Goal: Task Accomplishment & Management: Manage account settings

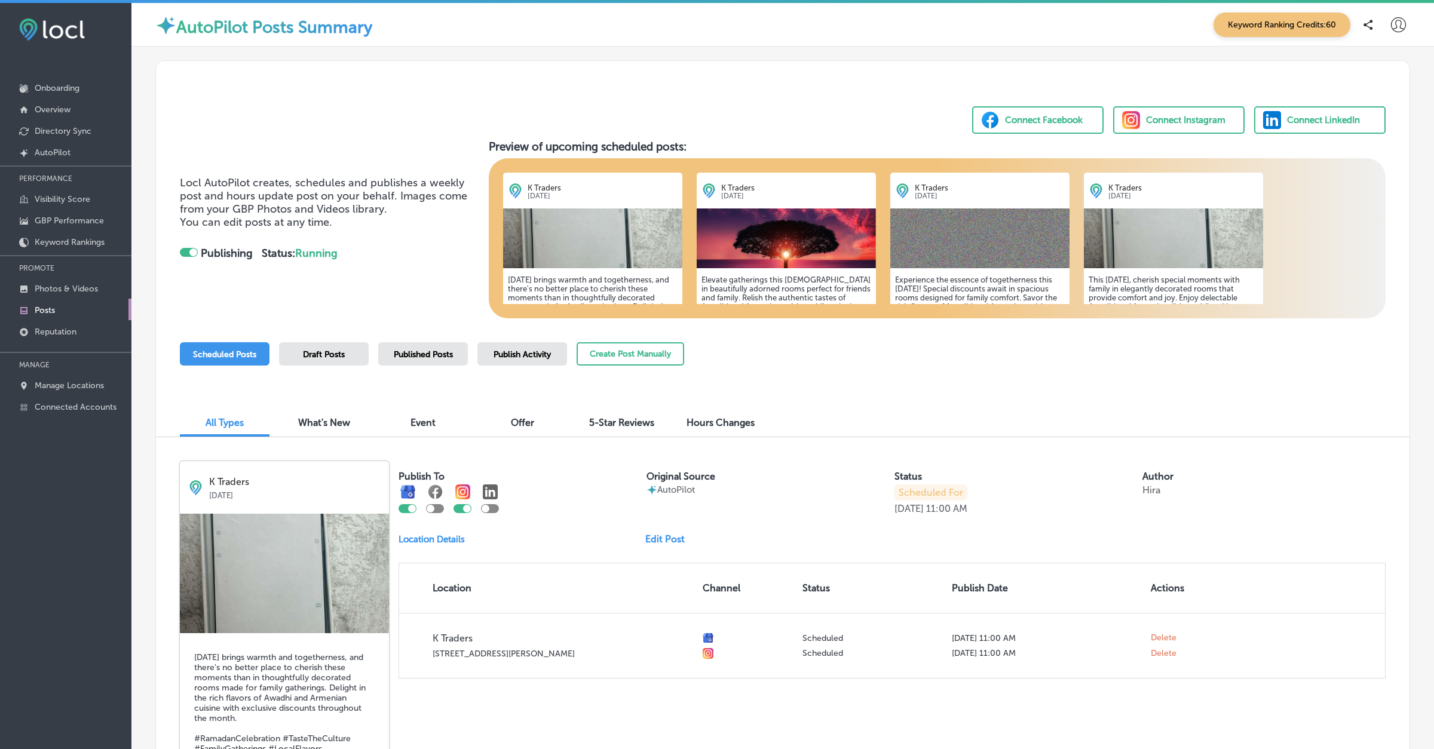
scroll to position [105, 0]
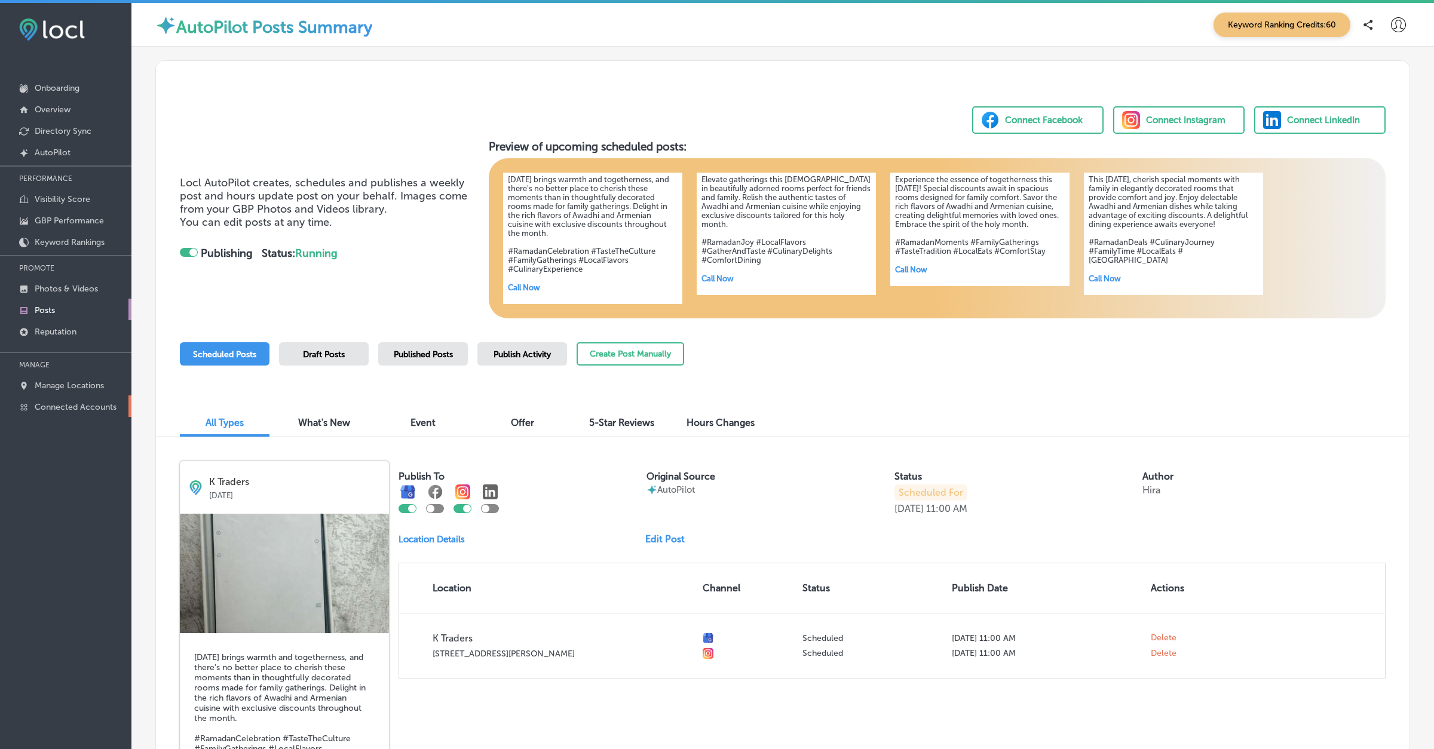
click at [110, 404] on p "Connected Accounts" at bounding box center [76, 407] width 82 height 10
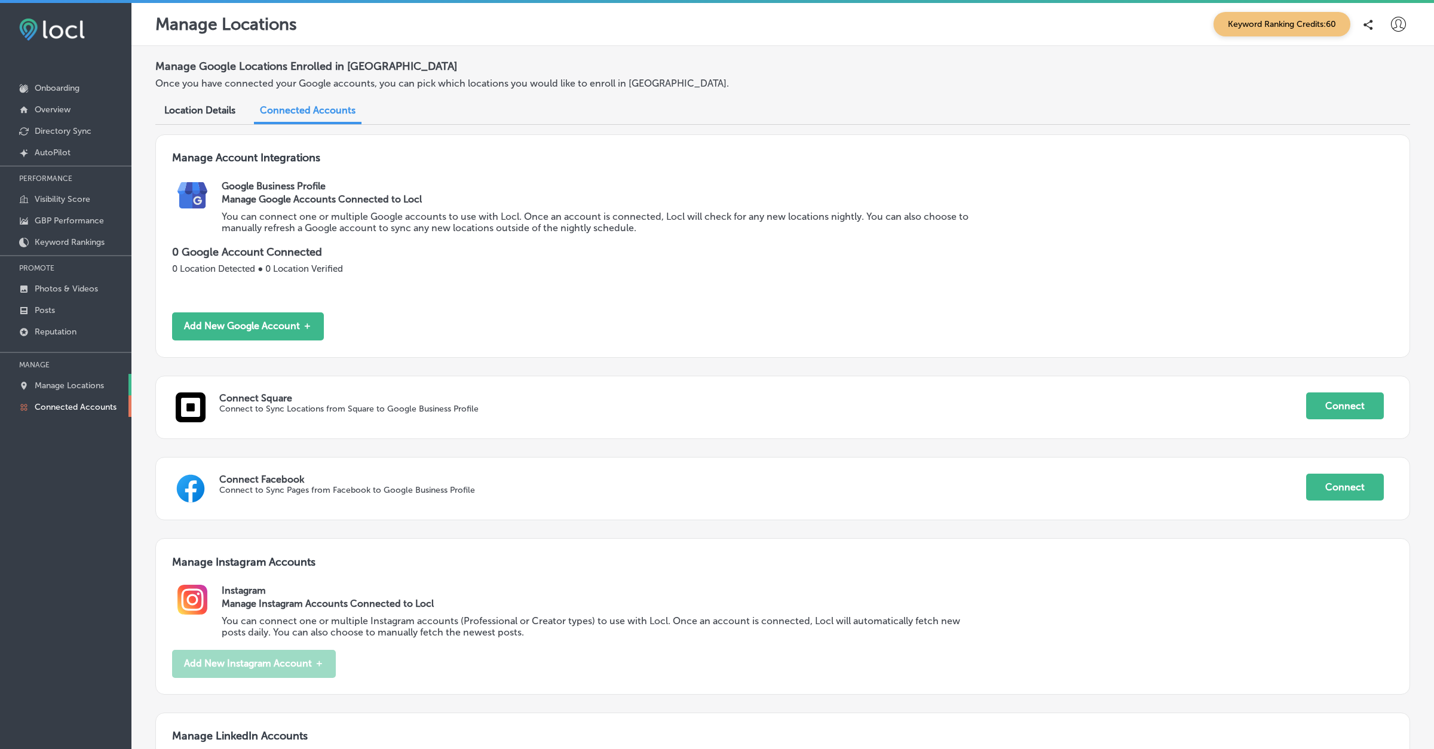
click at [102, 383] on p "Manage Locations" at bounding box center [69, 386] width 69 height 10
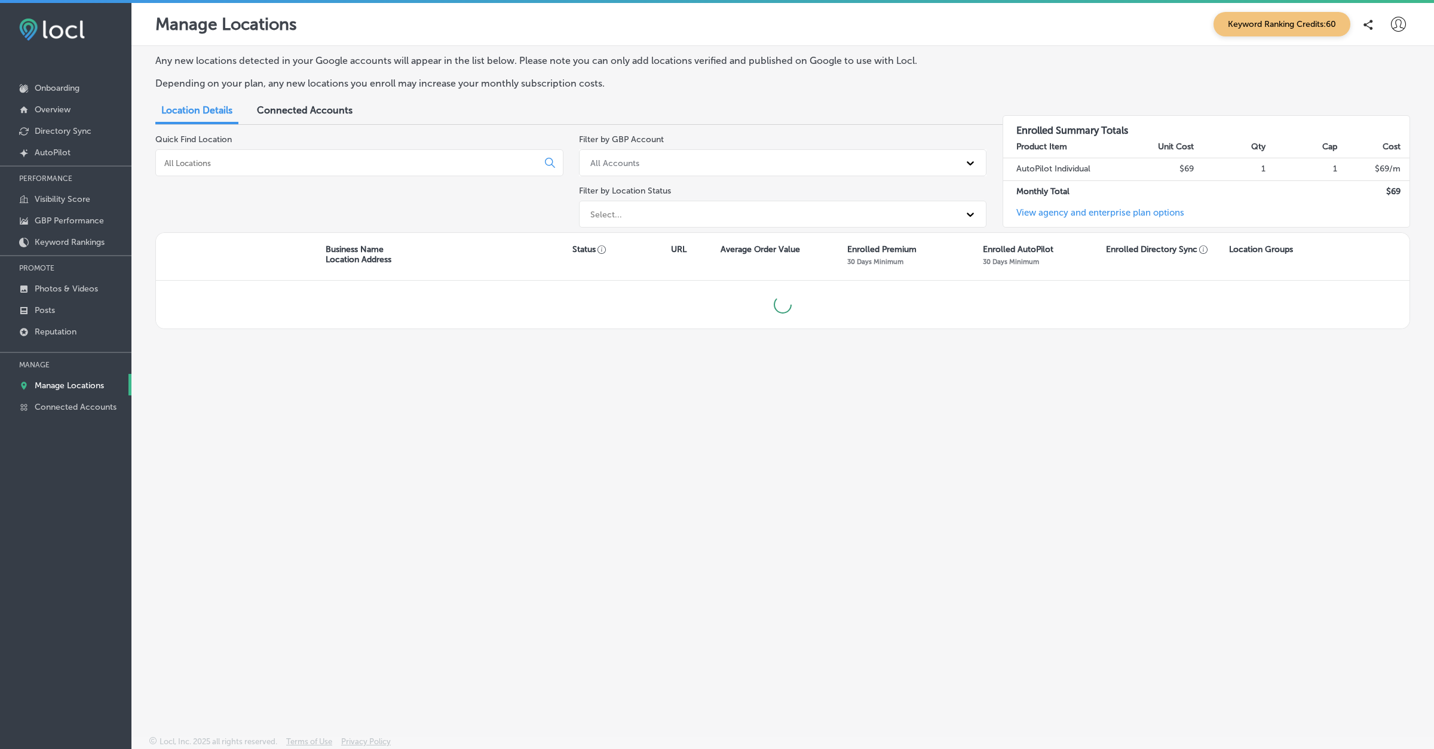
click at [1393, 14] on div at bounding box center [1398, 25] width 24 height 24
click at [1378, 123] on p "Log Out" at bounding box center [1373, 128] width 36 height 14
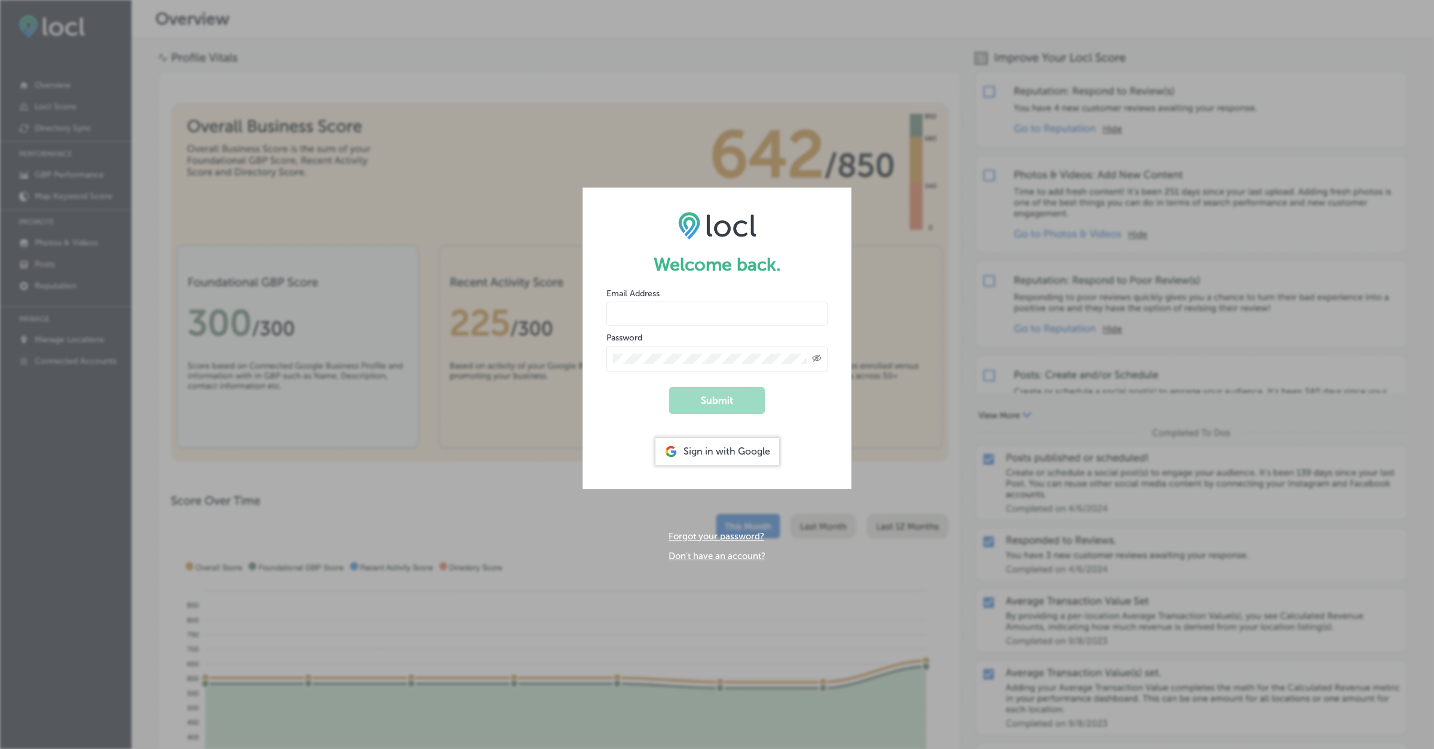
type input "hiratahir.eketchers+test81@gmail.com"
click at [1408, 117] on div "Welcome back. Email Address hiratahir.eketchers+test81@gmail.com Password Creat…" at bounding box center [717, 374] width 1434 height 749
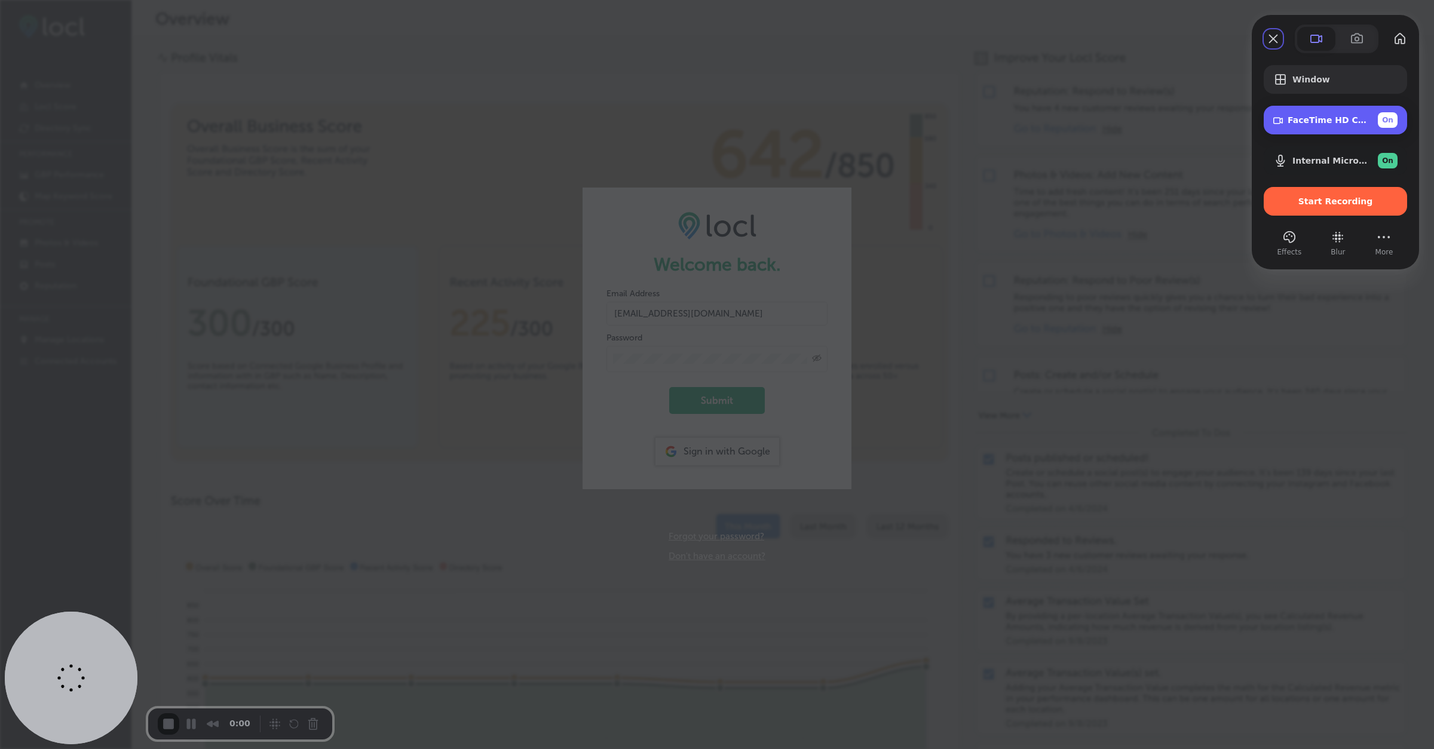
click at [1388, 119] on span "On" at bounding box center [1387, 120] width 11 height 11
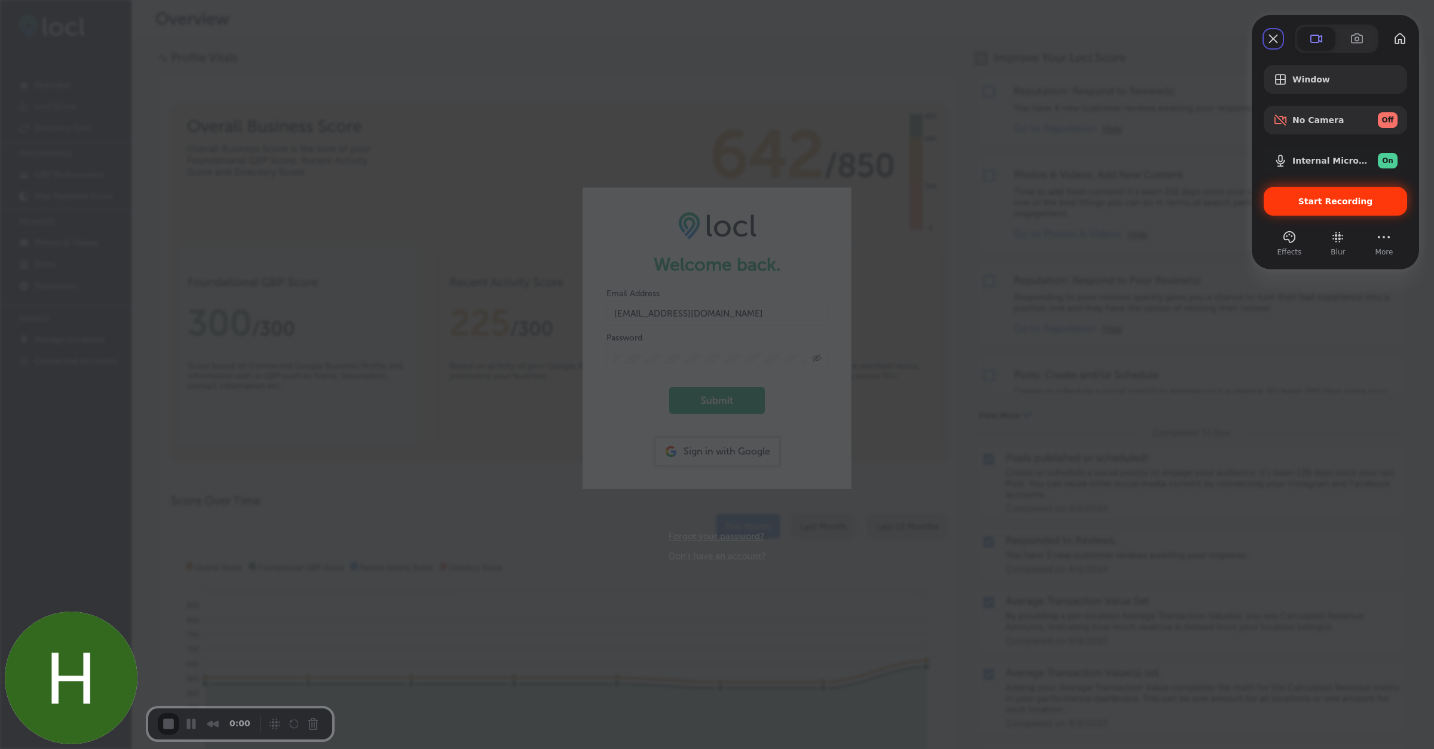
click at [1347, 198] on span "Start Recording" at bounding box center [1335, 202] width 75 height 10
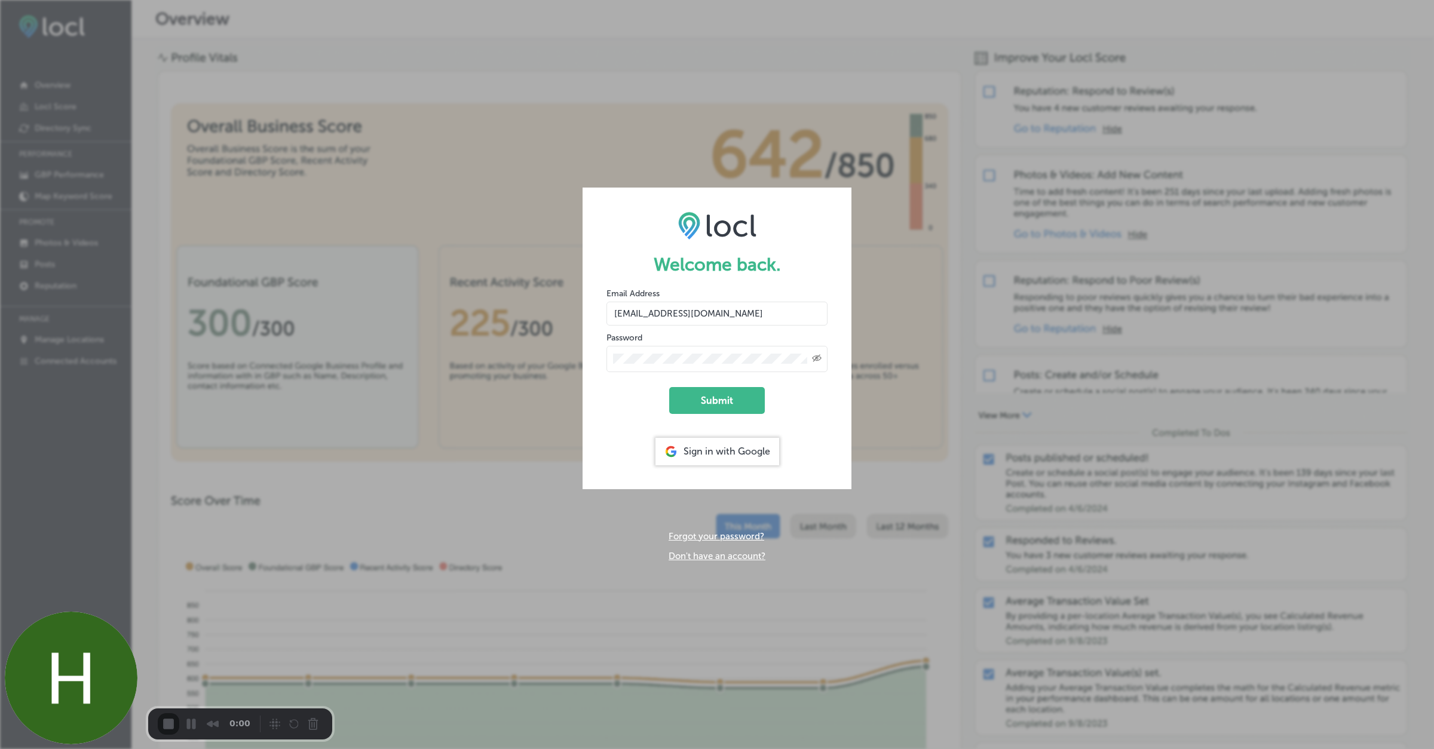
drag, startPoint x: 617, startPoint y: 318, endPoint x: 781, endPoint y: 313, distance: 163.8
click at [781, 313] on input "hiratahir.eketchers+test81@gmail.com" at bounding box center [717, 314] width 221 height 24
click at [660, 344] on div "Created with Sketch." at bounding box center [717, 357] width 221 height 29
click at [713, 397] on button "Submit" at bounding box center [717, 400] width 96 height 27
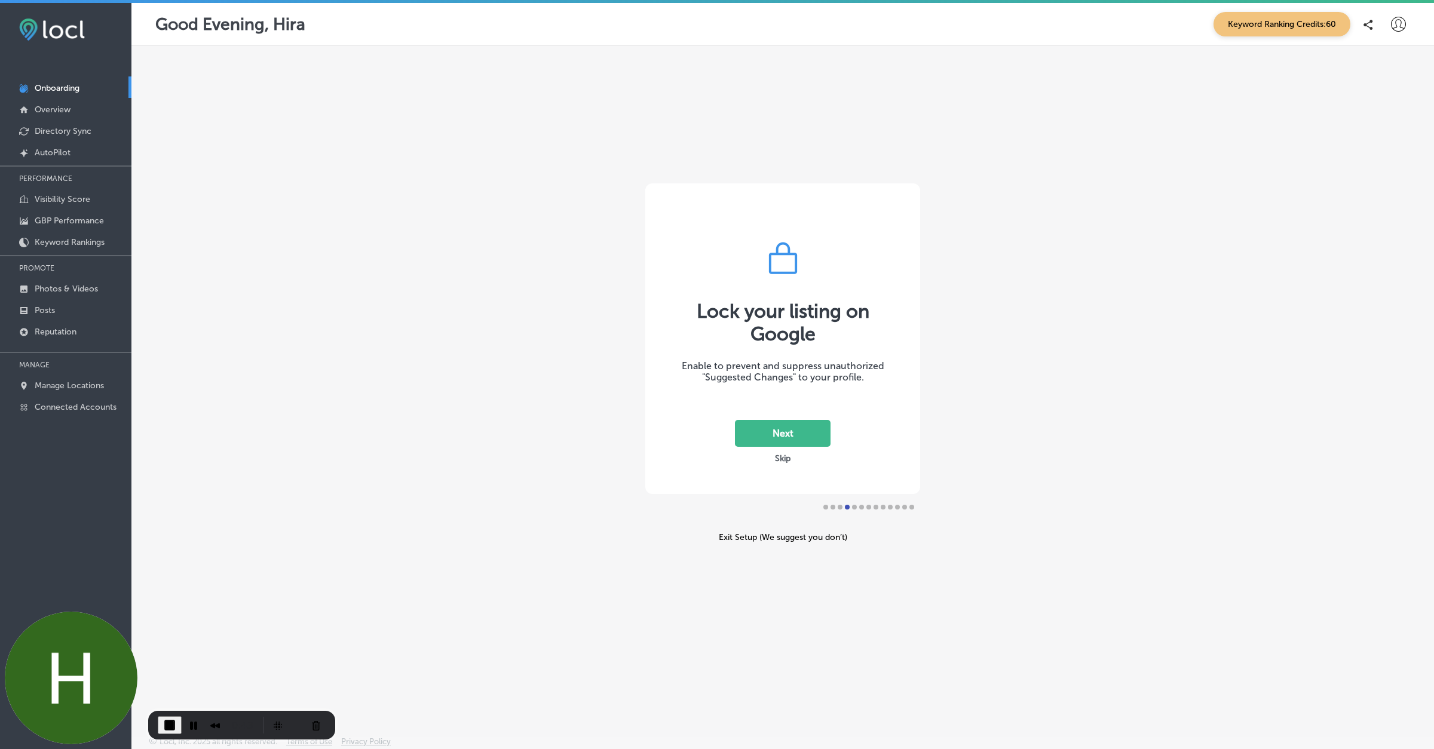
click at [745, 537] on div "Exit Setup (We suggest you don’t)" at bounding box center [782, 537] width 275 height 10
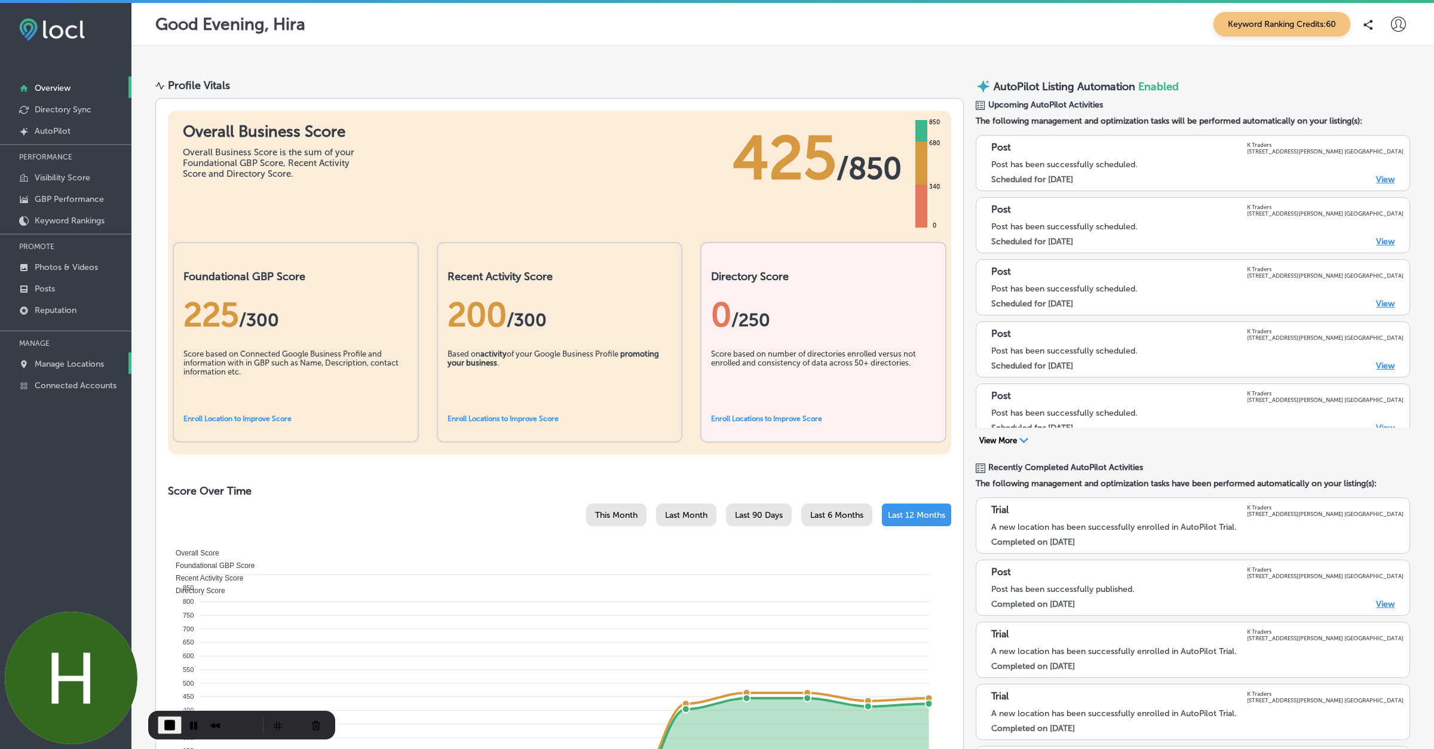
click at [72, 367] on p "Manage Locations" at bounding box center [69, 364] width 69 height 10
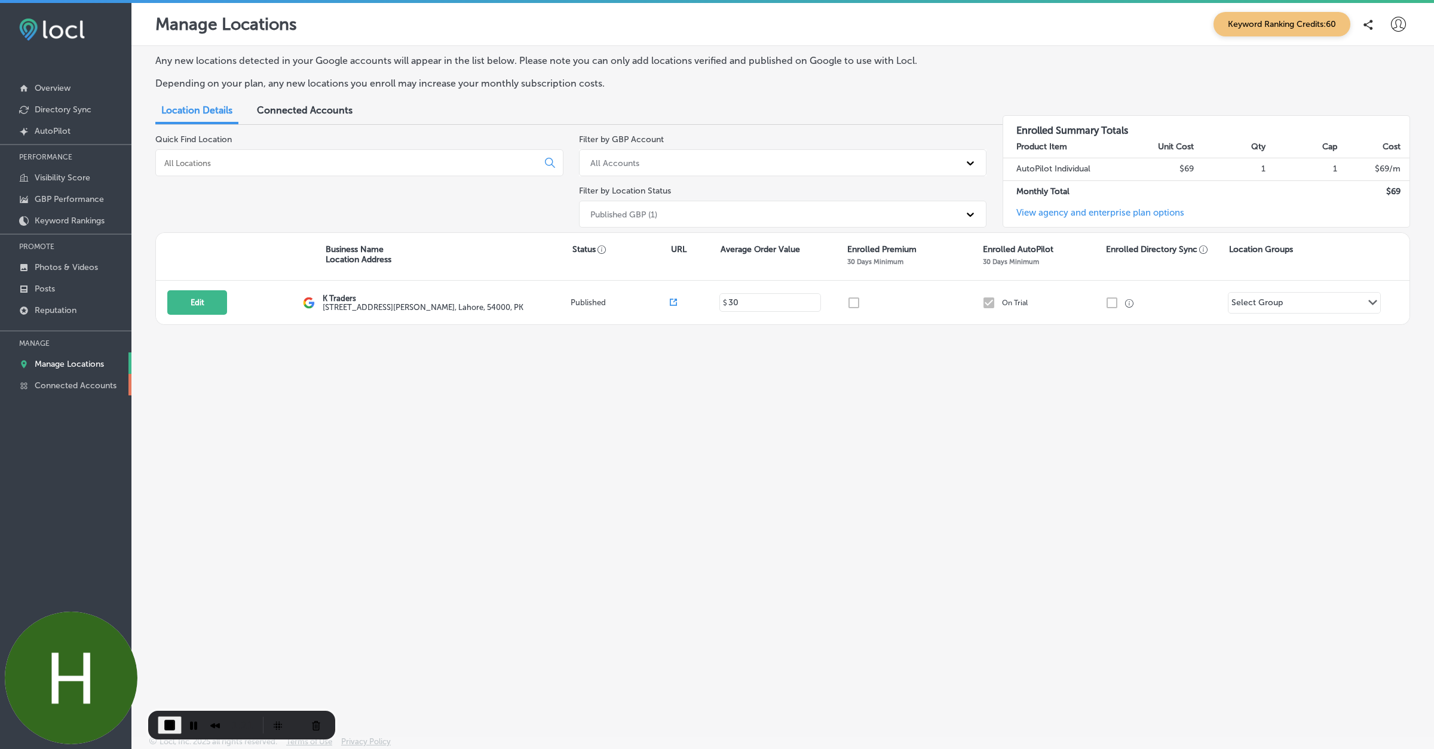
click at [95, 385] on p "Connected Accounts" at bounding box center [76, 386] width 82 height 10
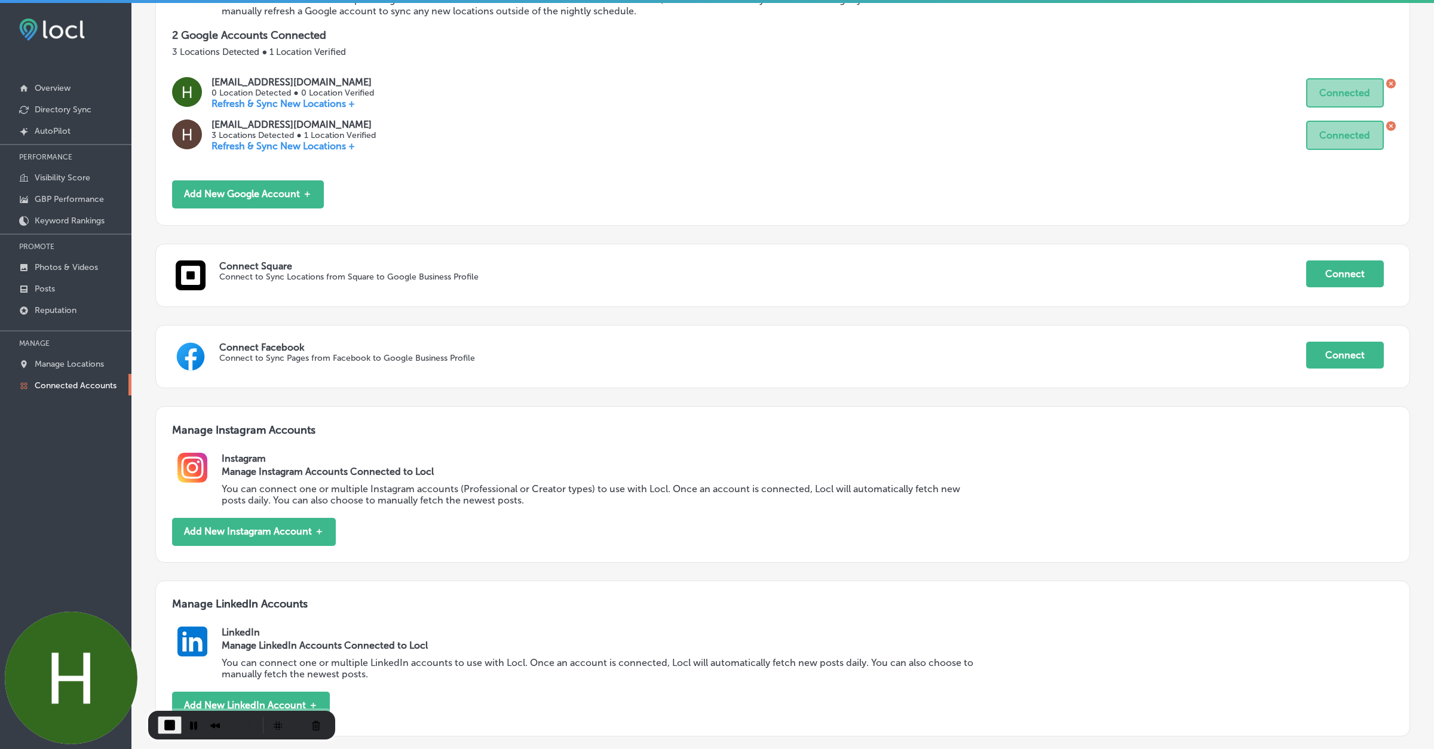
scroll to position [302, 0]
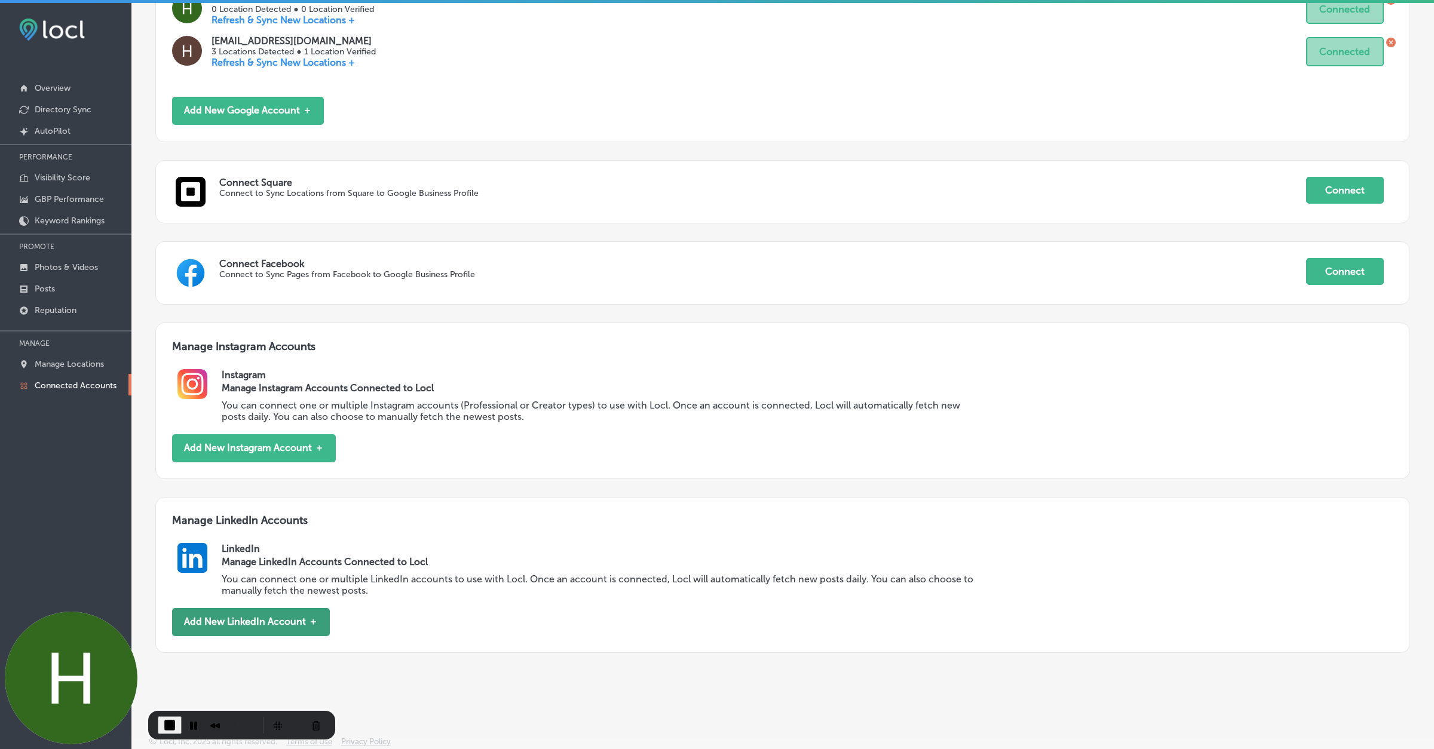
click at [255, 622] on button "Add New LinkedIn Account ＋" at bounding box center [251, 622] width 158 height 28
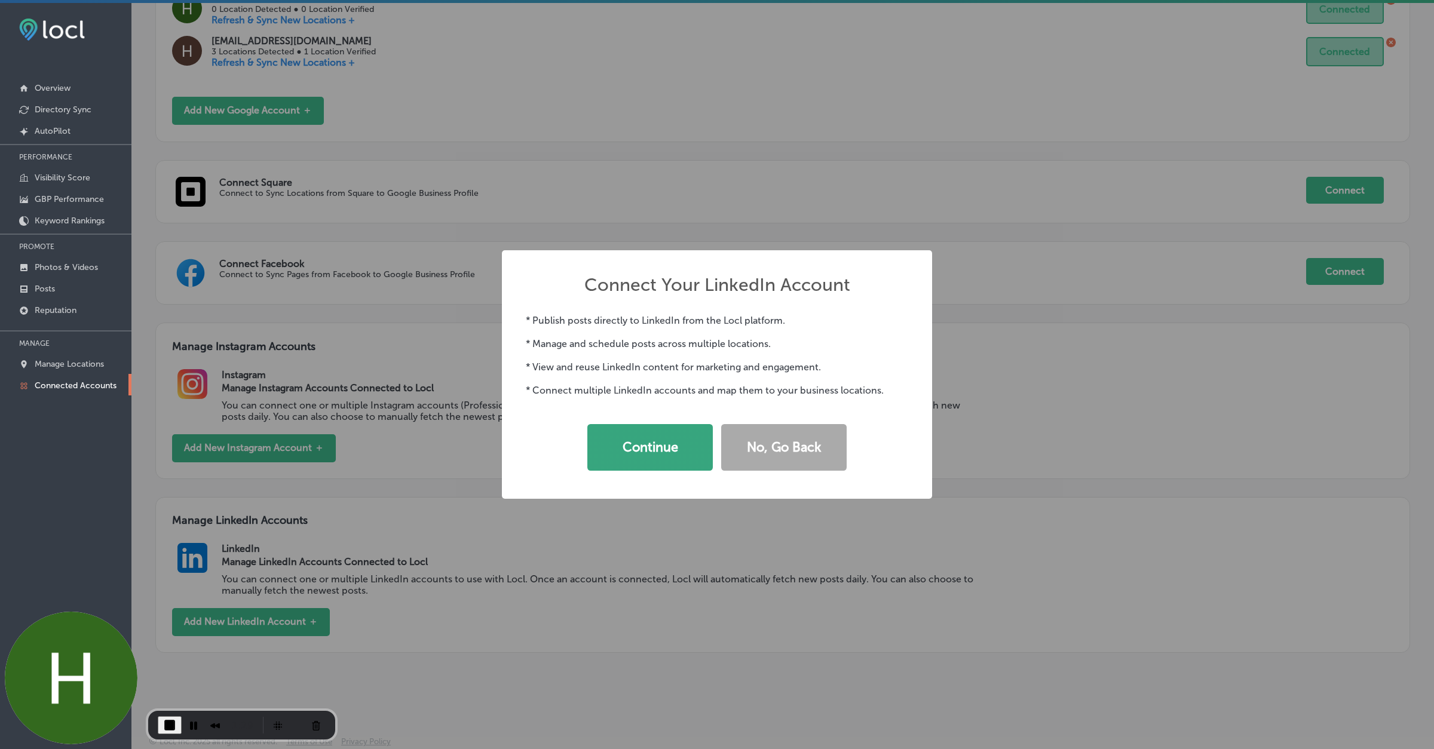
click at [665, 437] on button "Continue" at bounding box center [649, 447] width 125 height 47
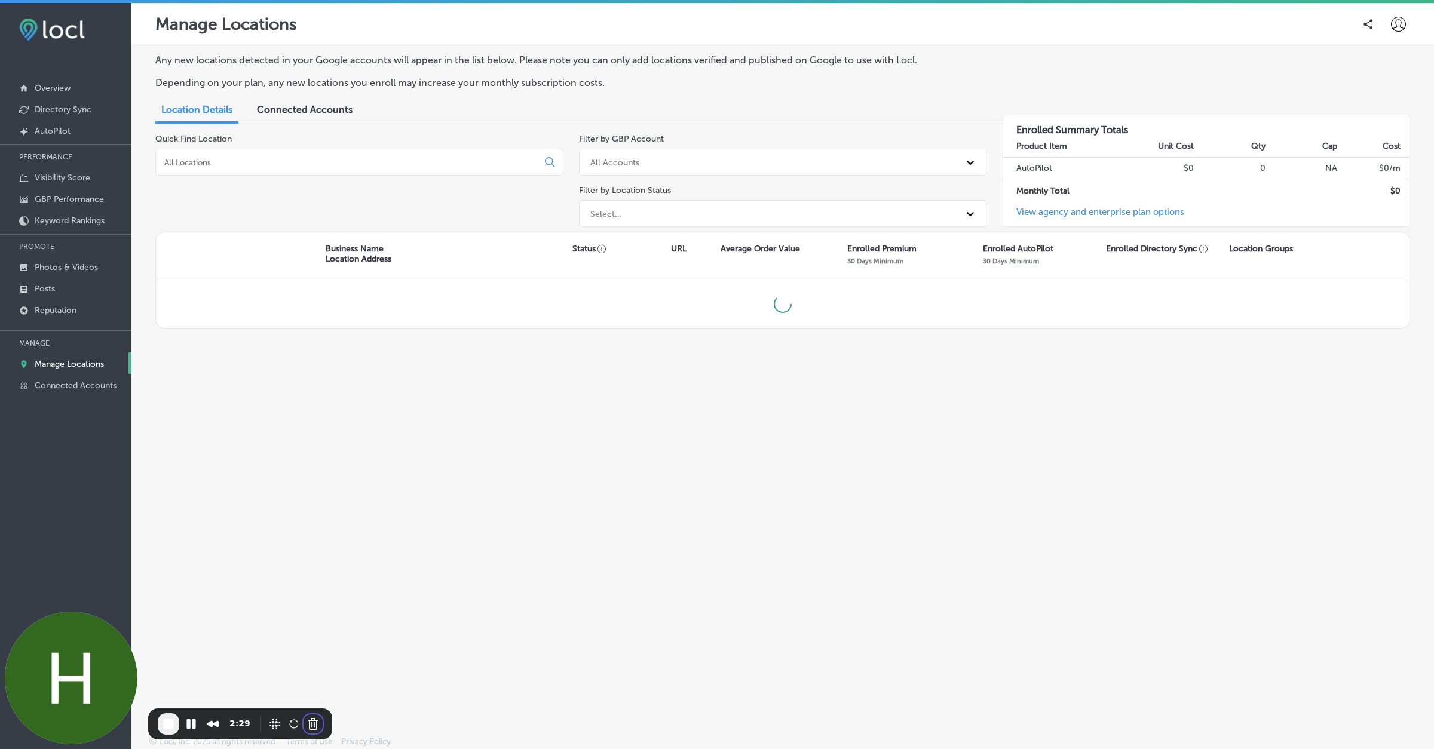
click at [308, 725] on button "Cancel Recording" at bounding box center [313, 724] width 19 height 19
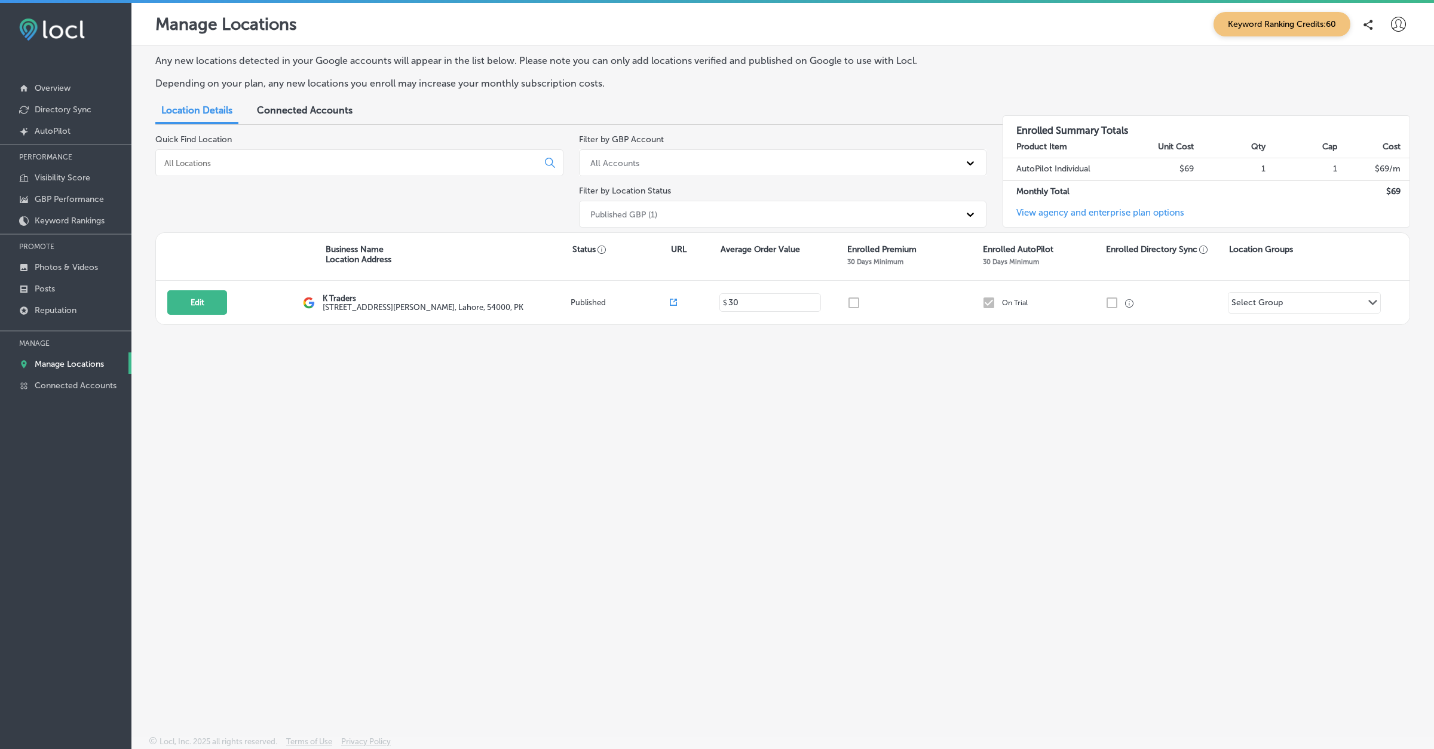
click at [1395, 29] on icon at bounding box center [1398, 24] width 15 height 15
click at [1283, 45] on div at bounding box center [717, 374] width 1434 height 749
click at [1398, 20] on icon at bounding box center [1398, 24] width 15 height 15
click at [71, 385] on p "Connected Accounts" at bounding box center [76, 386] width 82 height 10
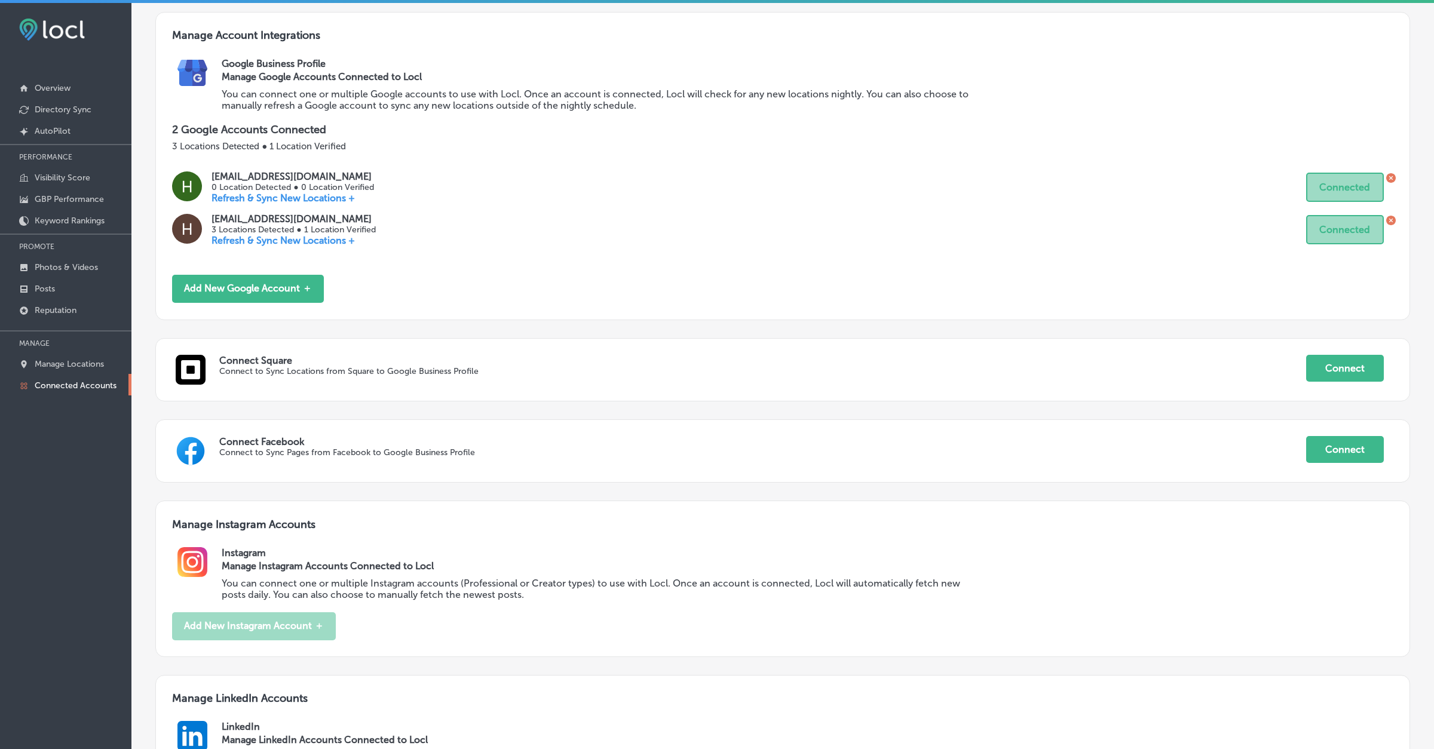
scroll to position [302, 0]
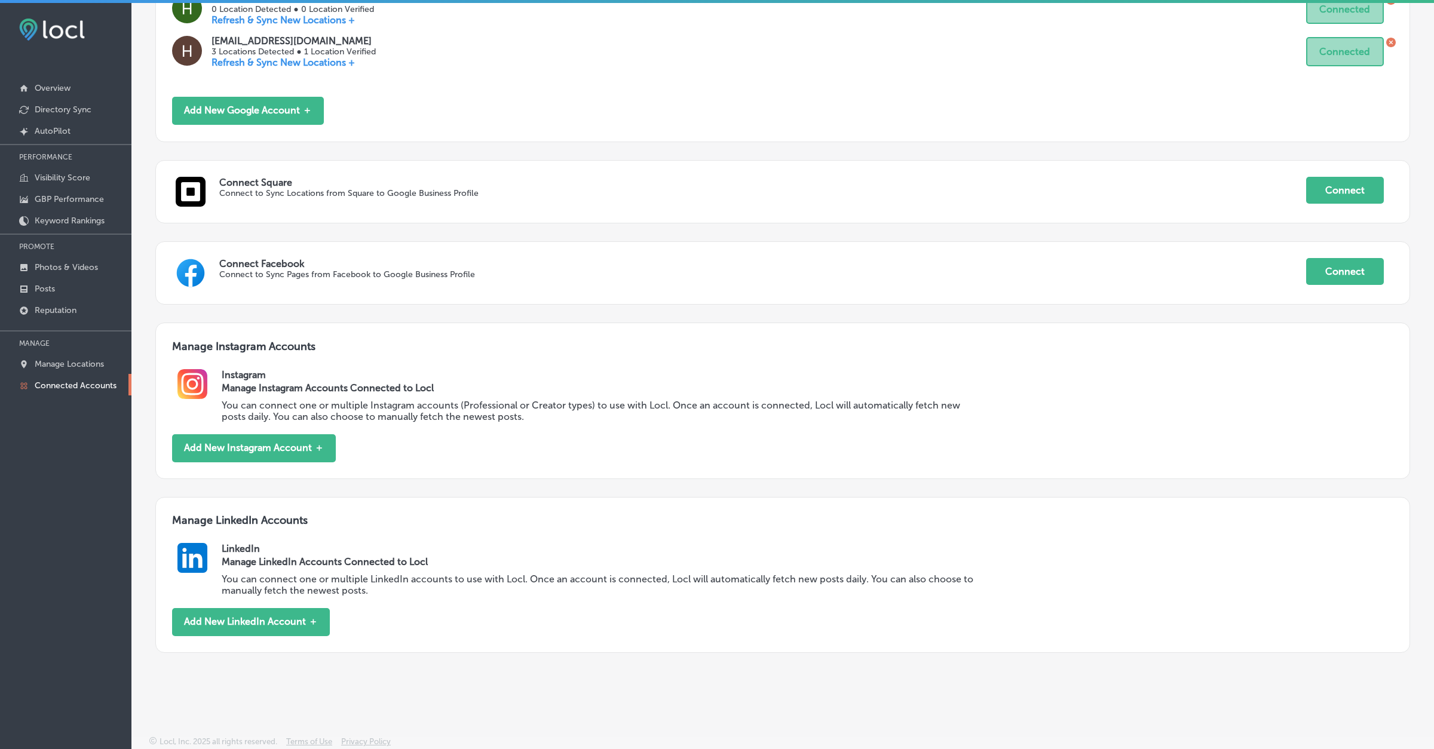
click at [253, 623] on button "Add New LinkedIn Account ＋" at bounding box center [251, 622] width 158 height 28
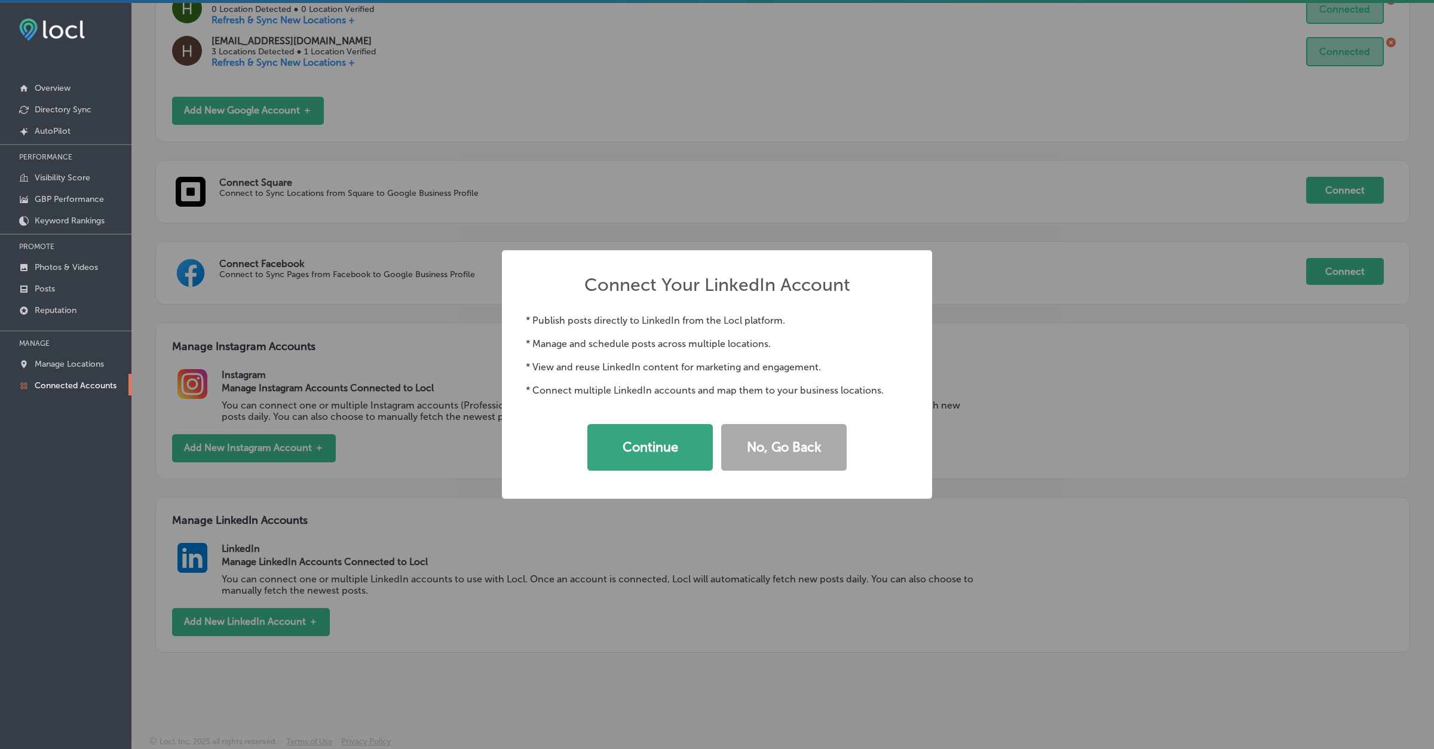
click at [629, 470] on button "Continue" at bounding box center [649, 447] width 125 height 47
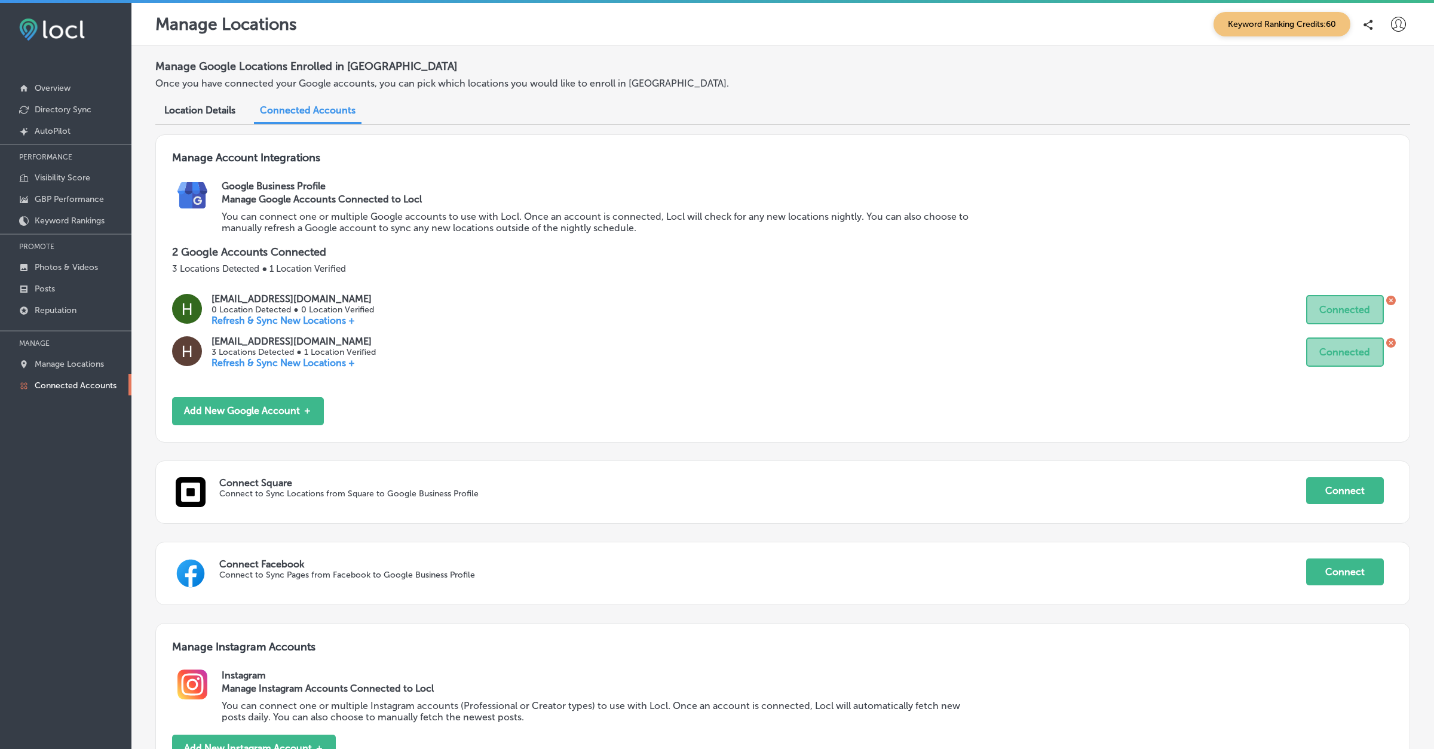
click at [1400, 21] on icon at bounding box center [1398, 24] width 15 height 15
click at [1369, 120] on li "Log Out" at bounding box center [1377, 128] width 82 height 27
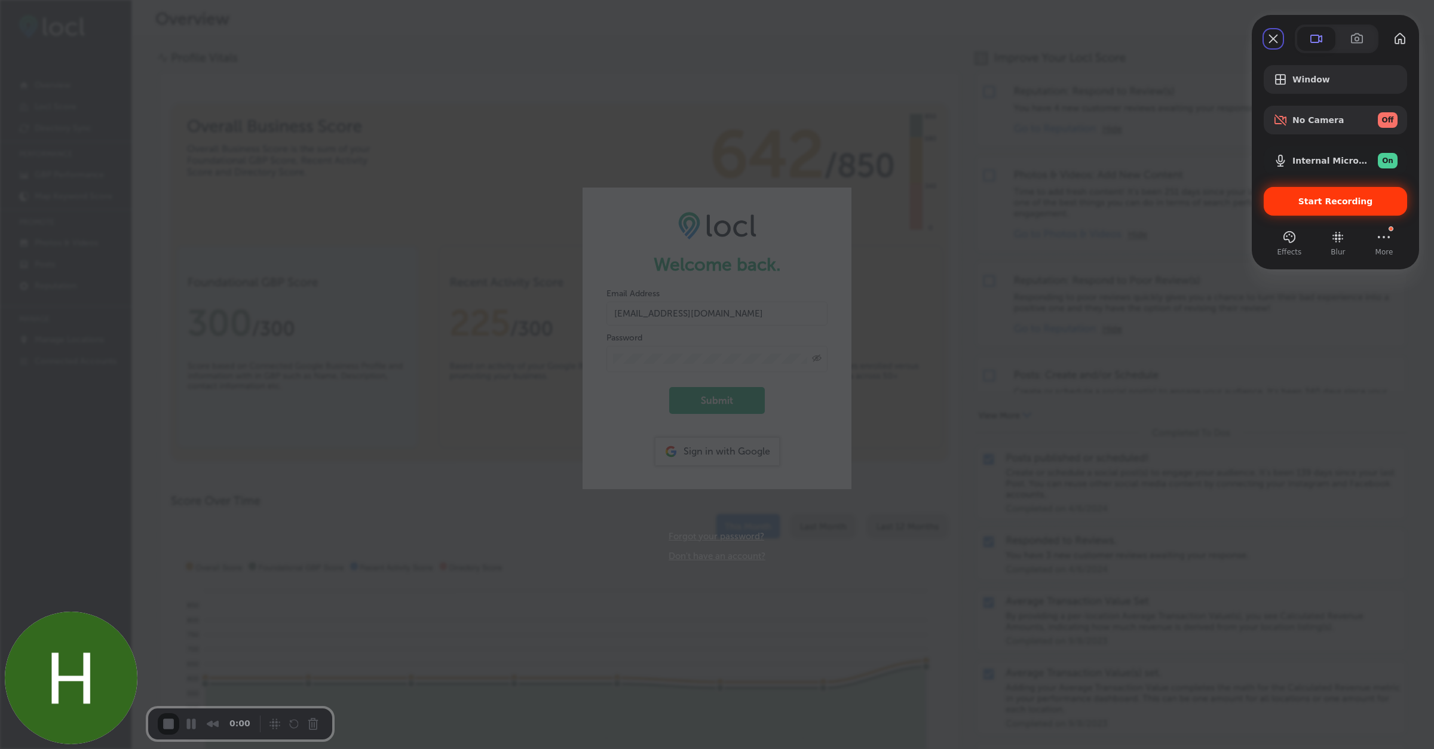
click at [1319, 201] on span "Start Recording" at bounding box center [1335, 202] width 75 height 10
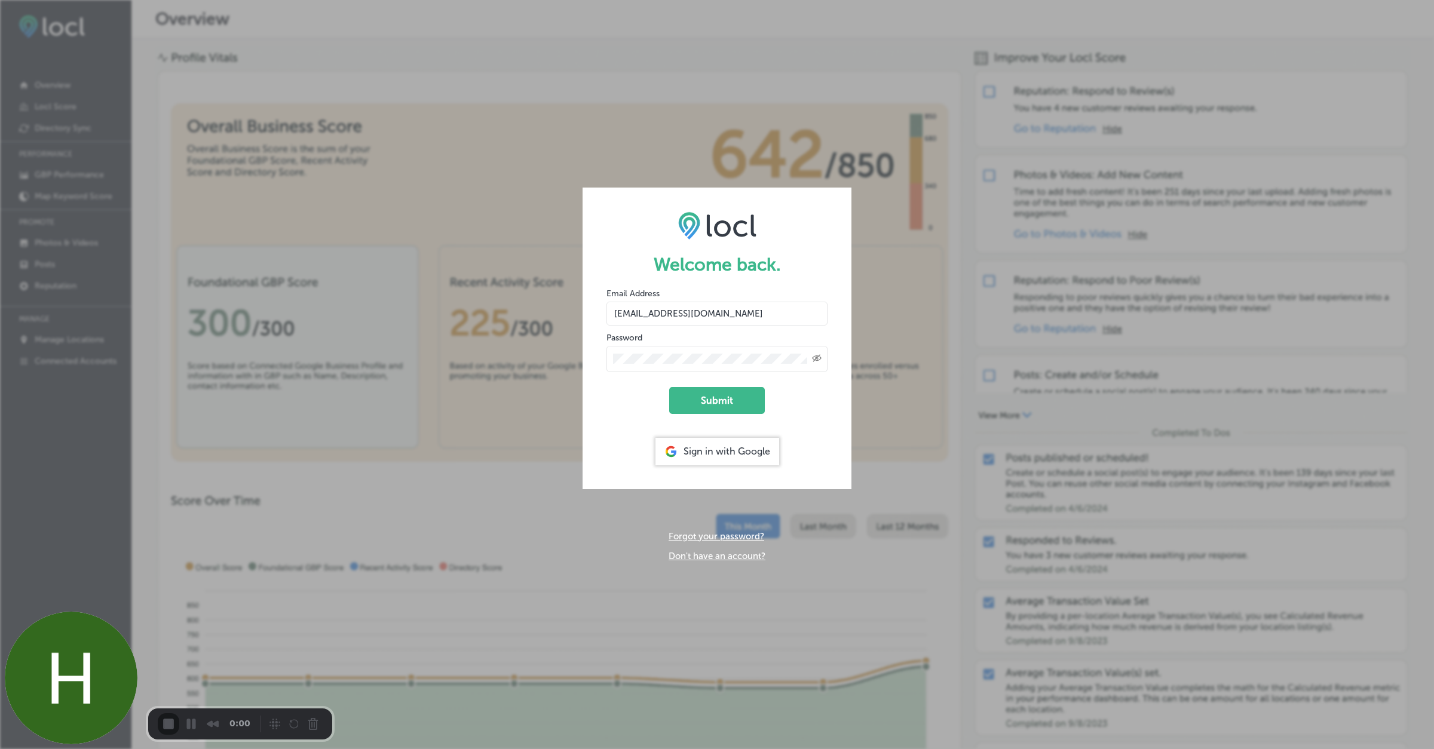
click at [375, 641] on div "Welcome back. Email Address hiratahir.eketchers+test81@gmail.com Password Creat…" at bounding box center [717, 374] width 1434 height 749
click at [173, 718] on span "End Recording" at bounding box center [170, 725] width 14 height 14
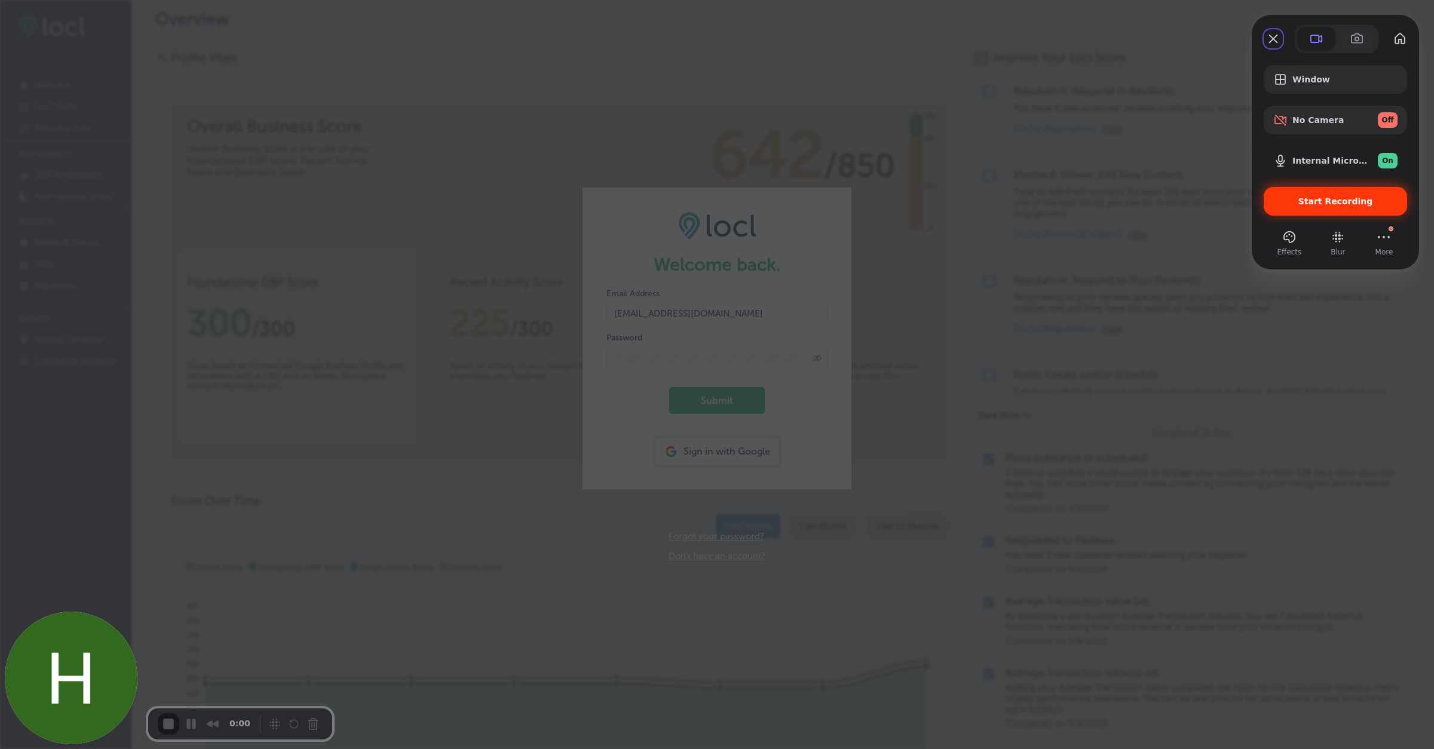
click at [1321, 202] on span "Start Recording" at bounding box center [1335, 202] width 75 height 10
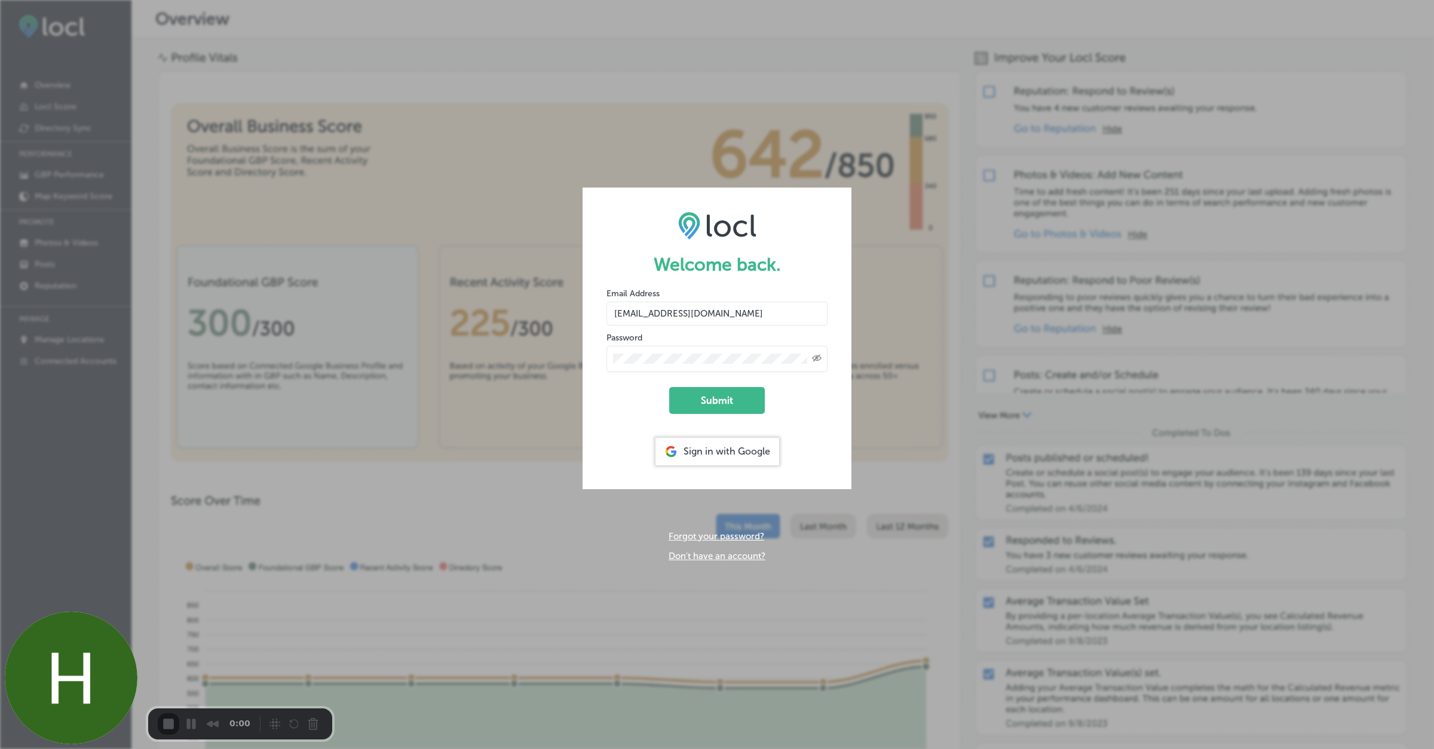
click at [718, 397] on button "Submit" at bounding box center [717, 400] width 96 height 27
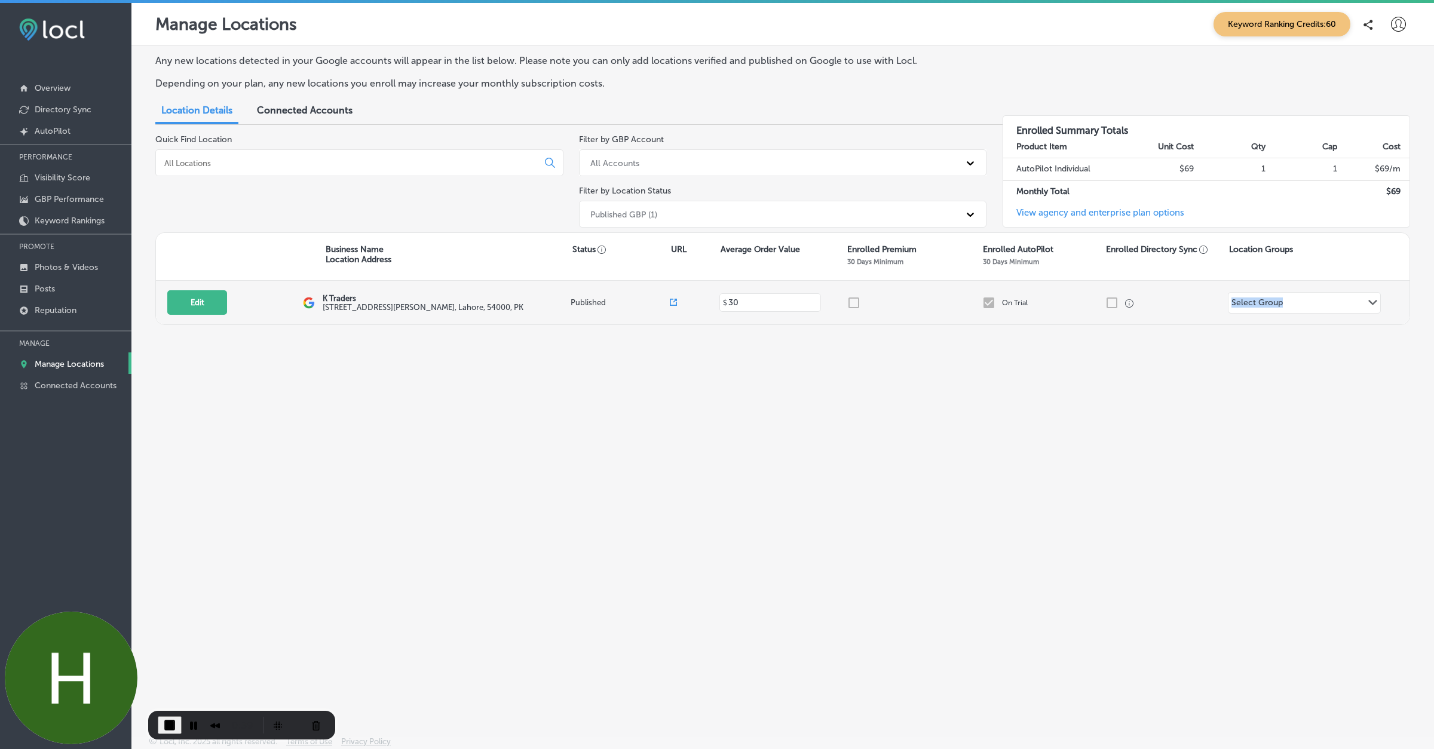
drag, startPoint x: 1220, startPoint y: 332, endPoint x: 1007, endPoint y: 316, distance: 213.3
click at [1007, 317] on div "Any new locations detected in your Google accounts will appear in the list belo…" at bounding box center [782, 363] width 1303 height 634
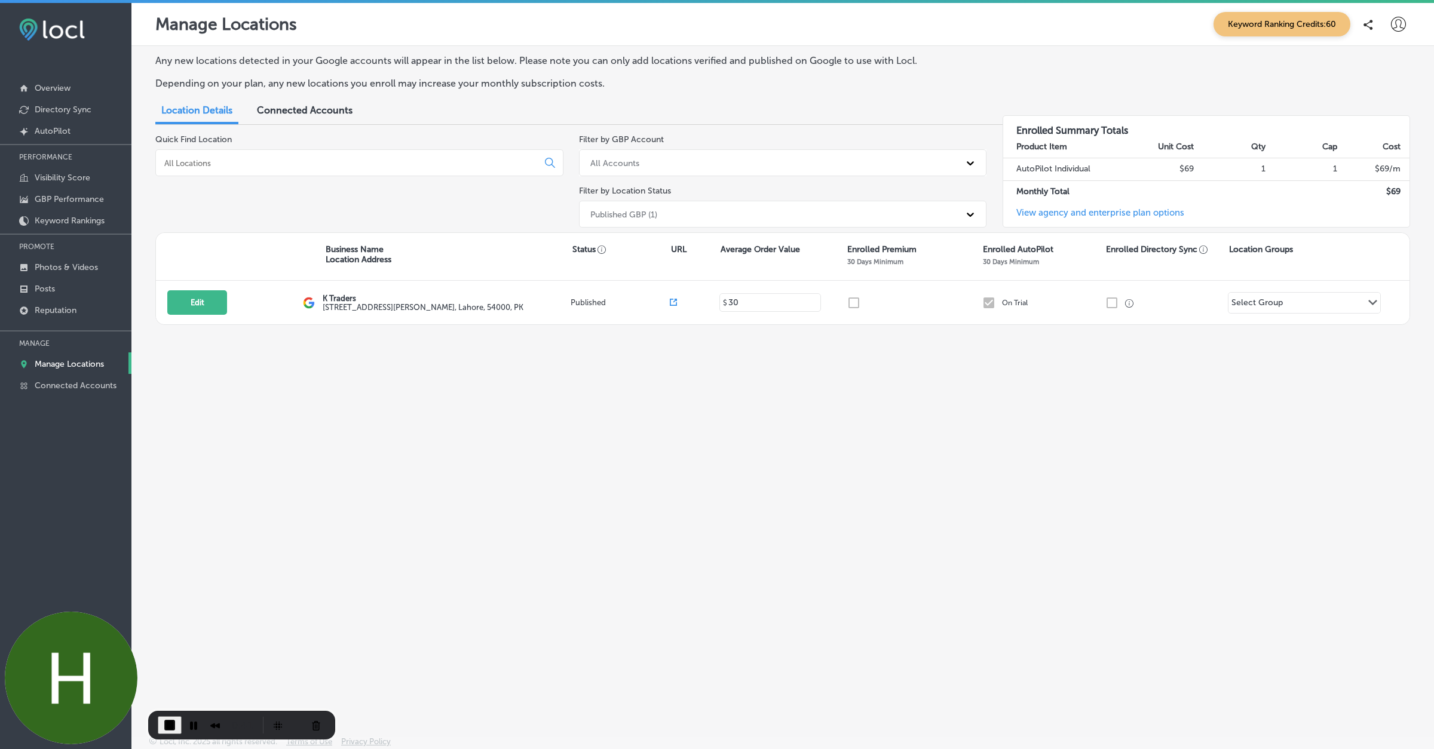
click at [805, 396] on div "Any new locations detected in your Google accounts will appear in the list belo…" at bounding box center [782, 363] width 1303 height 634
click at [47, 384] on p "Connected Accounts" at bounding box center [76, 386] width 82 height 10
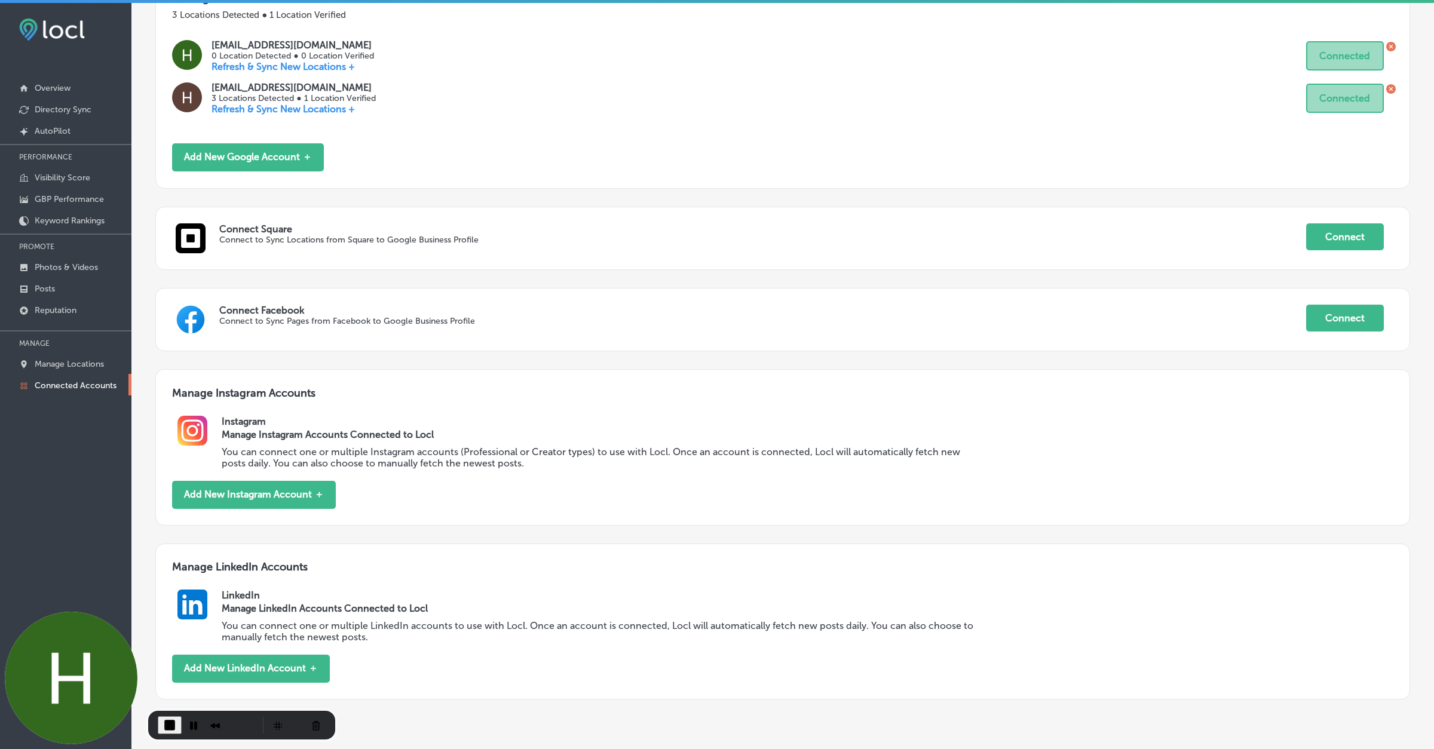
scroll to position [302, 0]
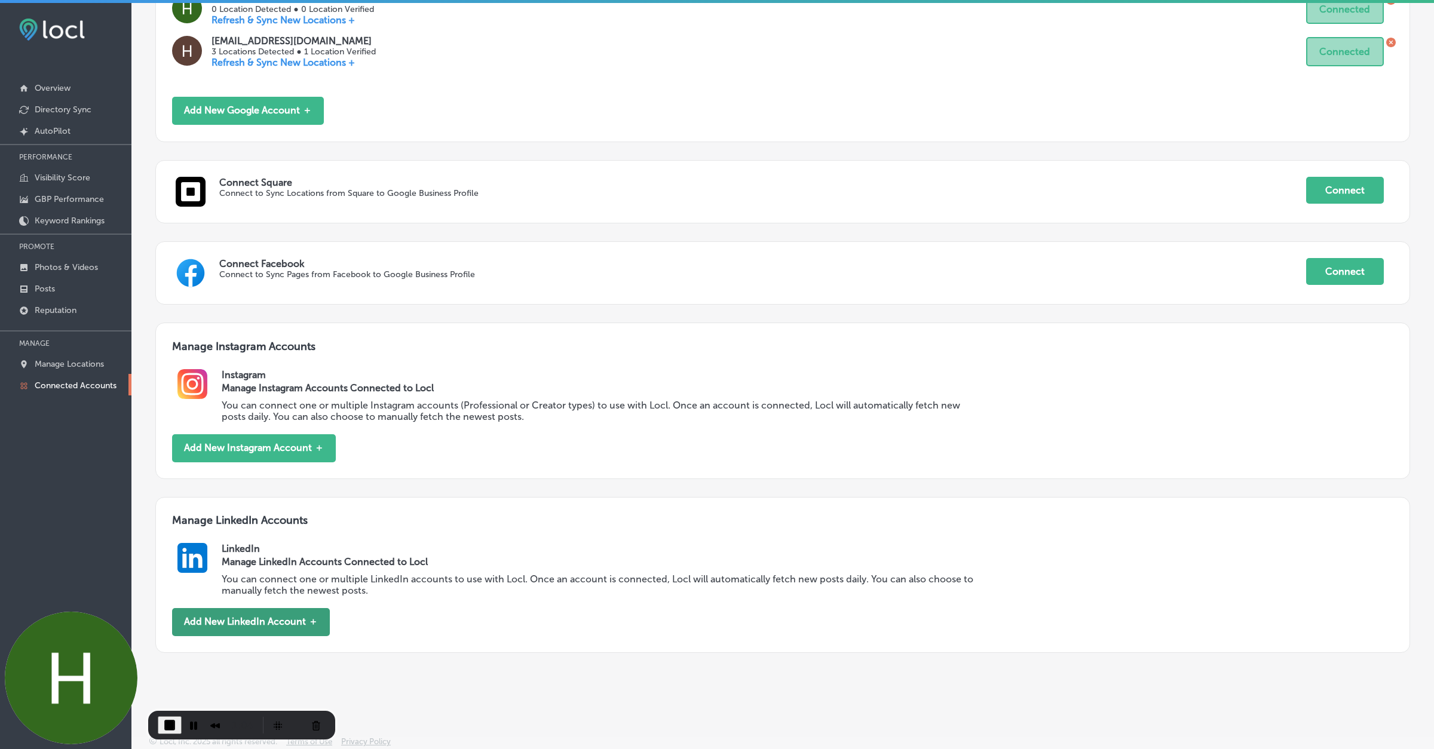
click at [199, 626] on button "Add New LinkedIn Account ＋" at bounding box center [251, 622] width 158 height 28
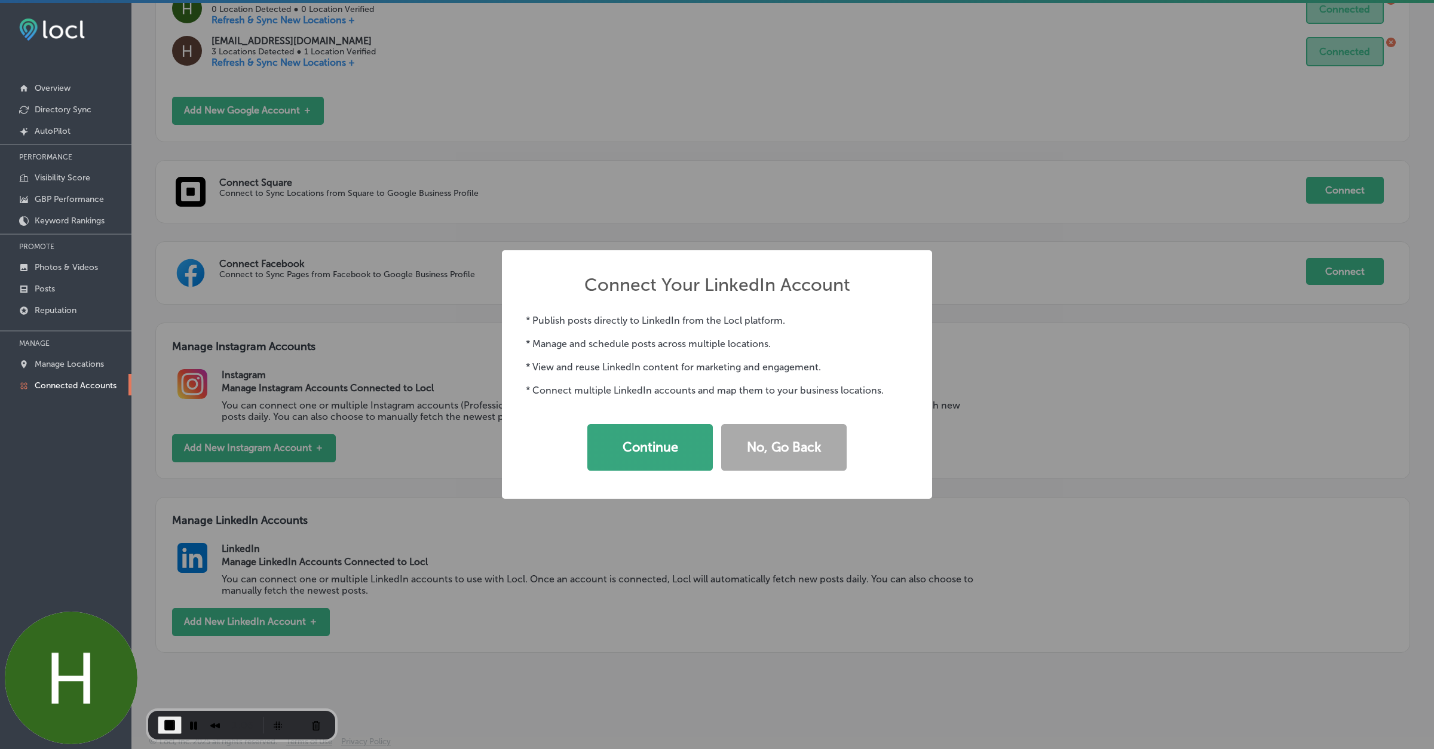
click at [627, 457] on button "Continue" at bounding box center [649, 447] width 125 height 47
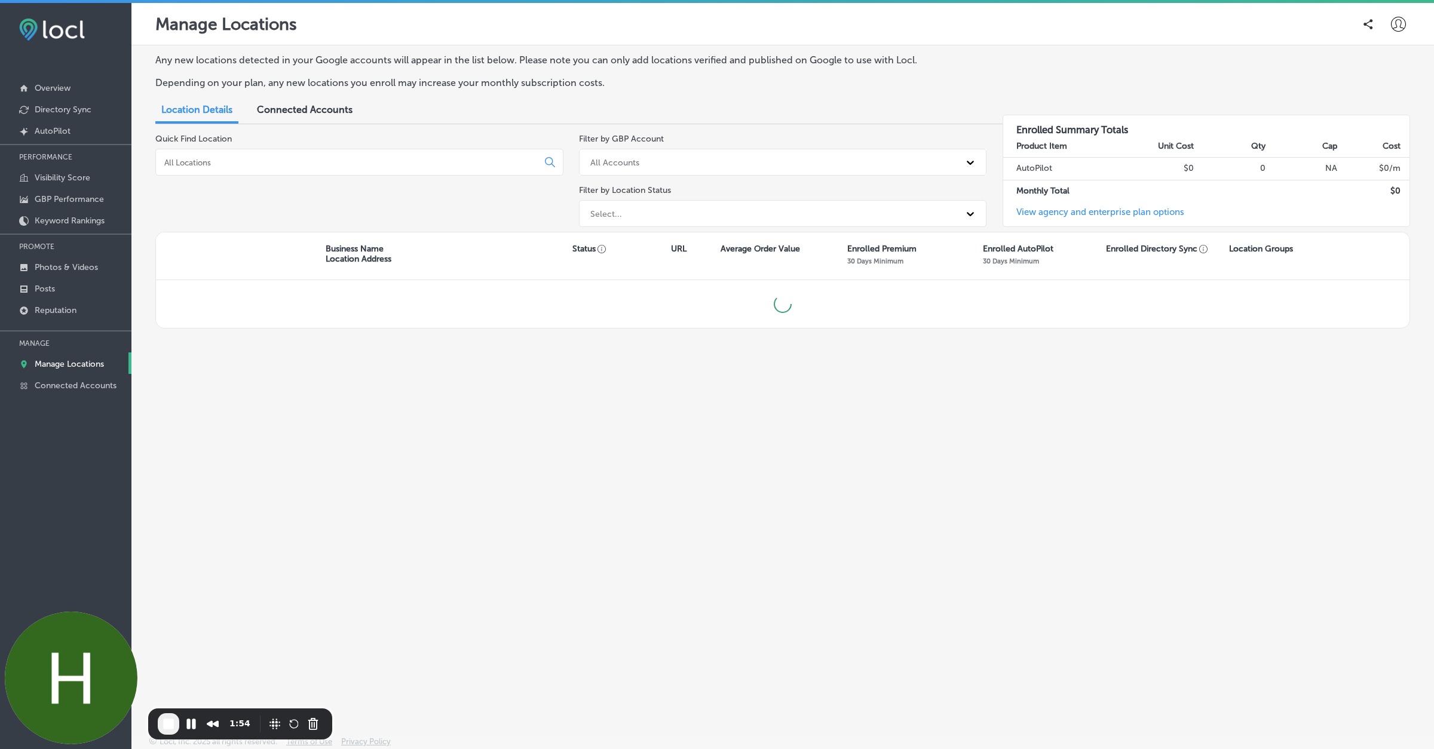
click at [172, 727] on span "End Recording" at bounding box center [168, 724] width 14 height 14
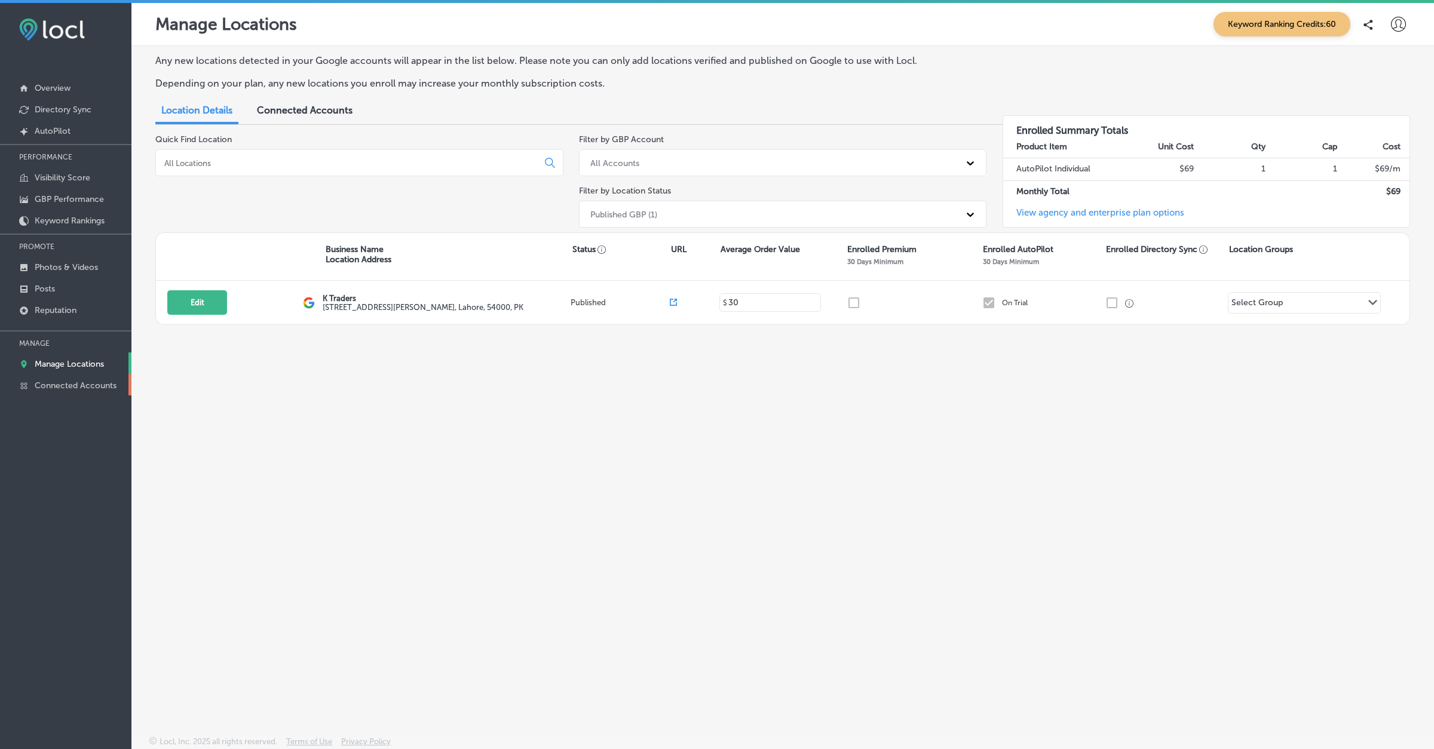
click at [76, 374] on link "Connected Accounts" at bounding box center [65, 385] width 131 height 22
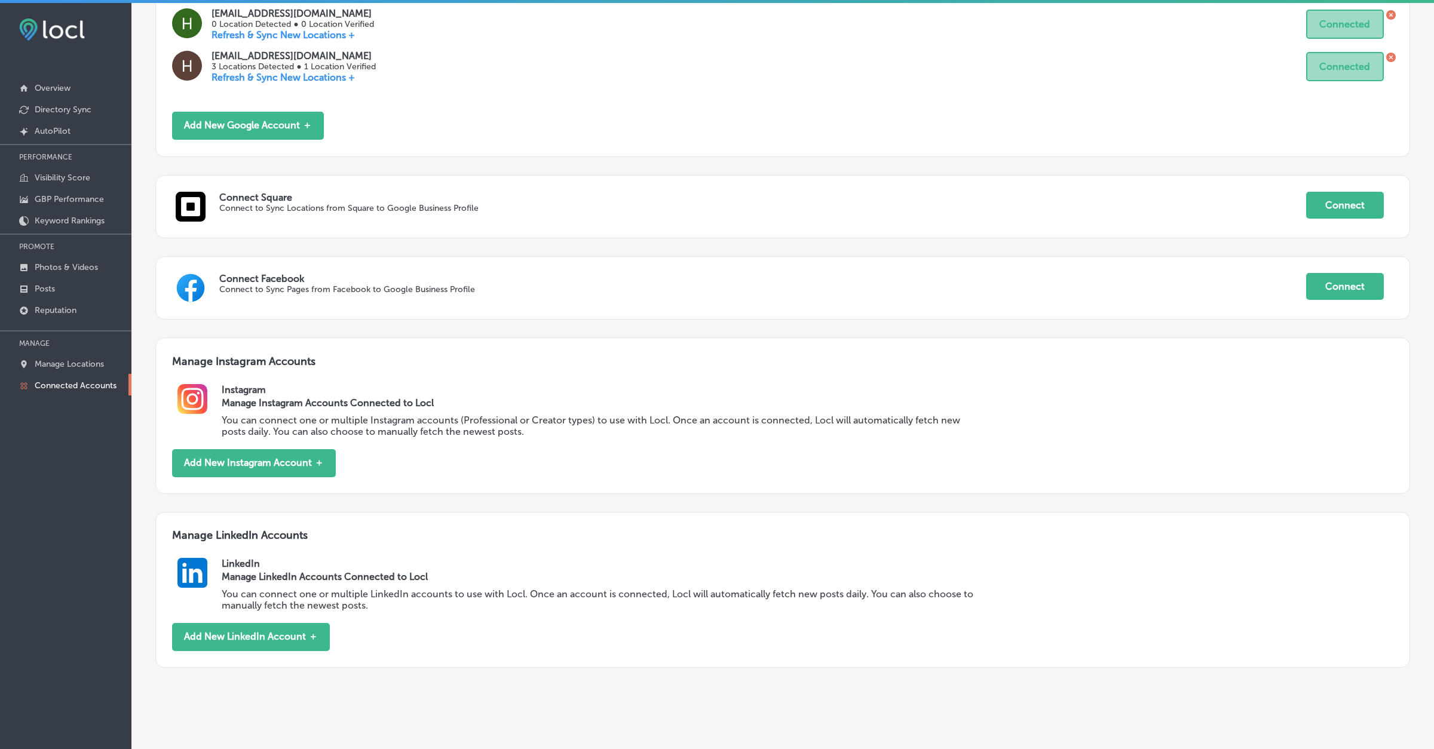
scroll to position [302, 0]
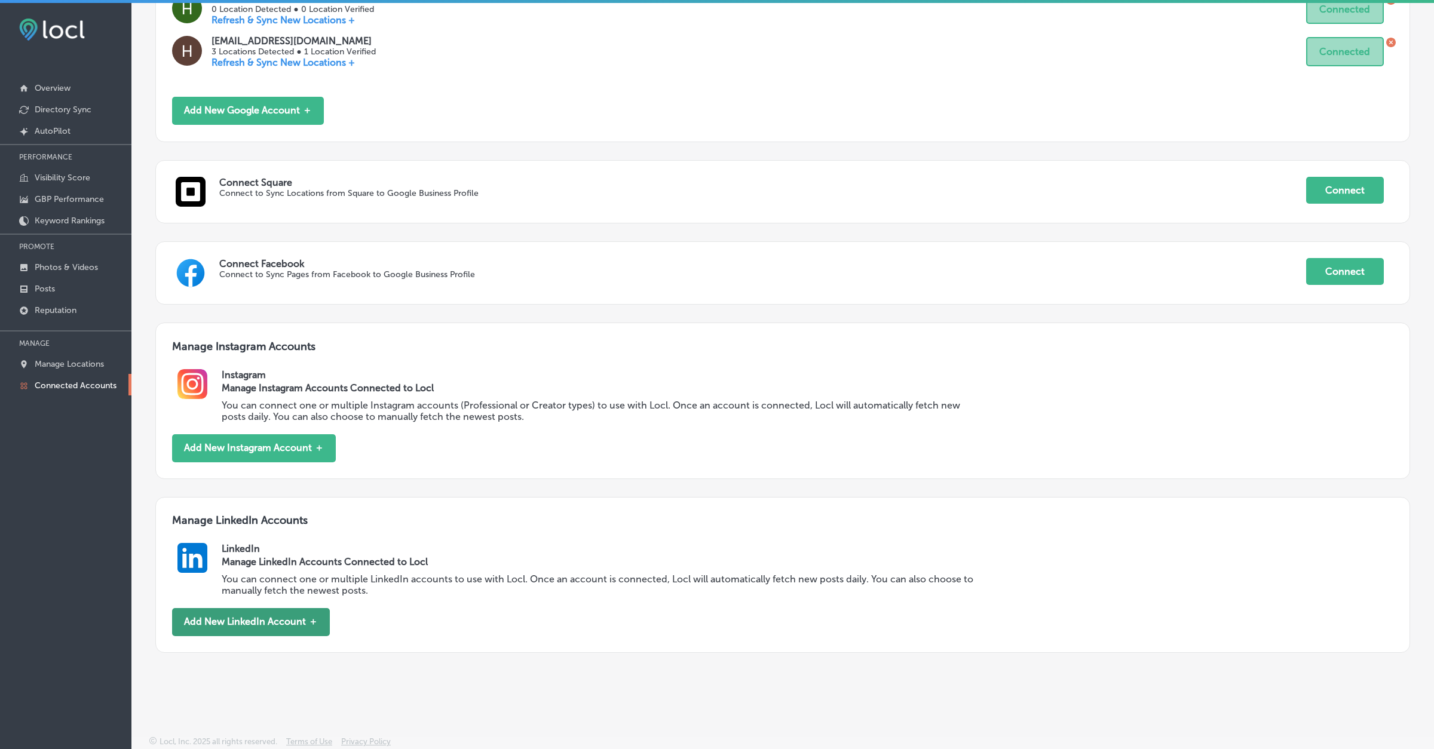
click at [271, 615] on button "Add New LinkedIn Account ＋" at bounding box center [251, 622] width 158 height 28
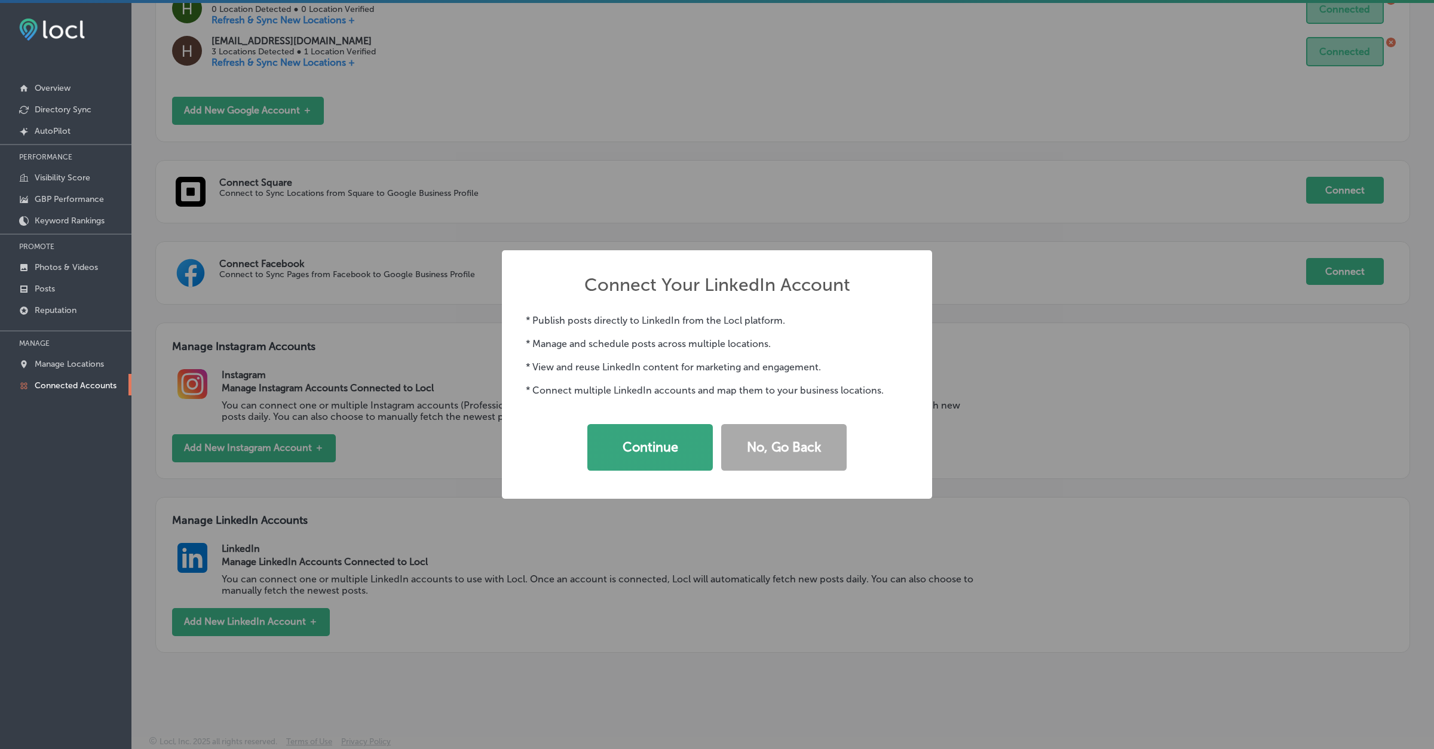
click at [637, 470] on button "Continue" at bounding box center [649, 447] width 125 height 47
